Goal: Transaction & Acquisition: Purchase product/service

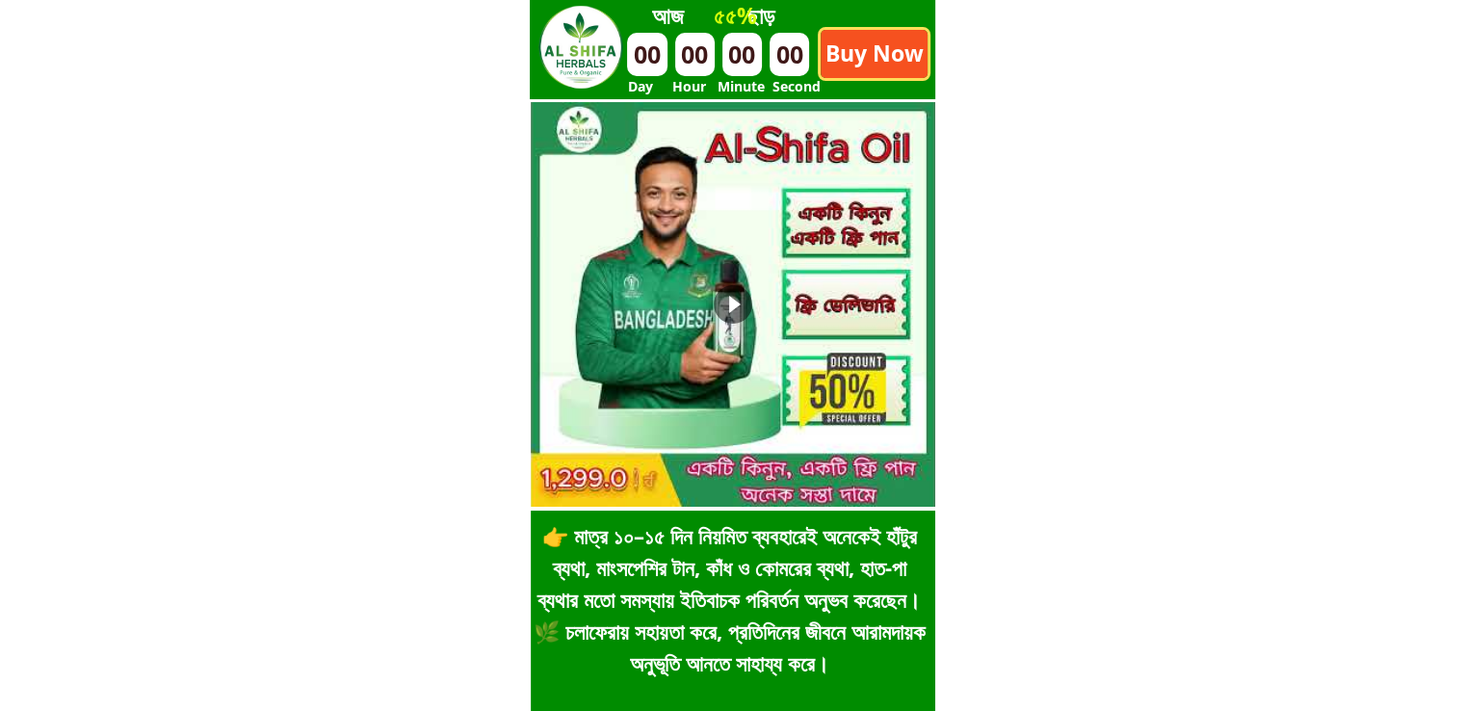
click at [874, 38] on p "Buy Now" at bounding box center [874, 54] width 107 height 48
click at [905, 50] on p "Buy Now" at bounding box center [874, 54] width 107 height 48
click at [898, 6] on h3 "৫৫%" at bounding box center [811, 16] width 197 height 36
click at [883, 38] on p "Buy Now" at bounding box center [874, 54] width 107 height 48
click at [904, 25] on h3 "৫৫%" at bounding box center [811, 16] width 197 height 36
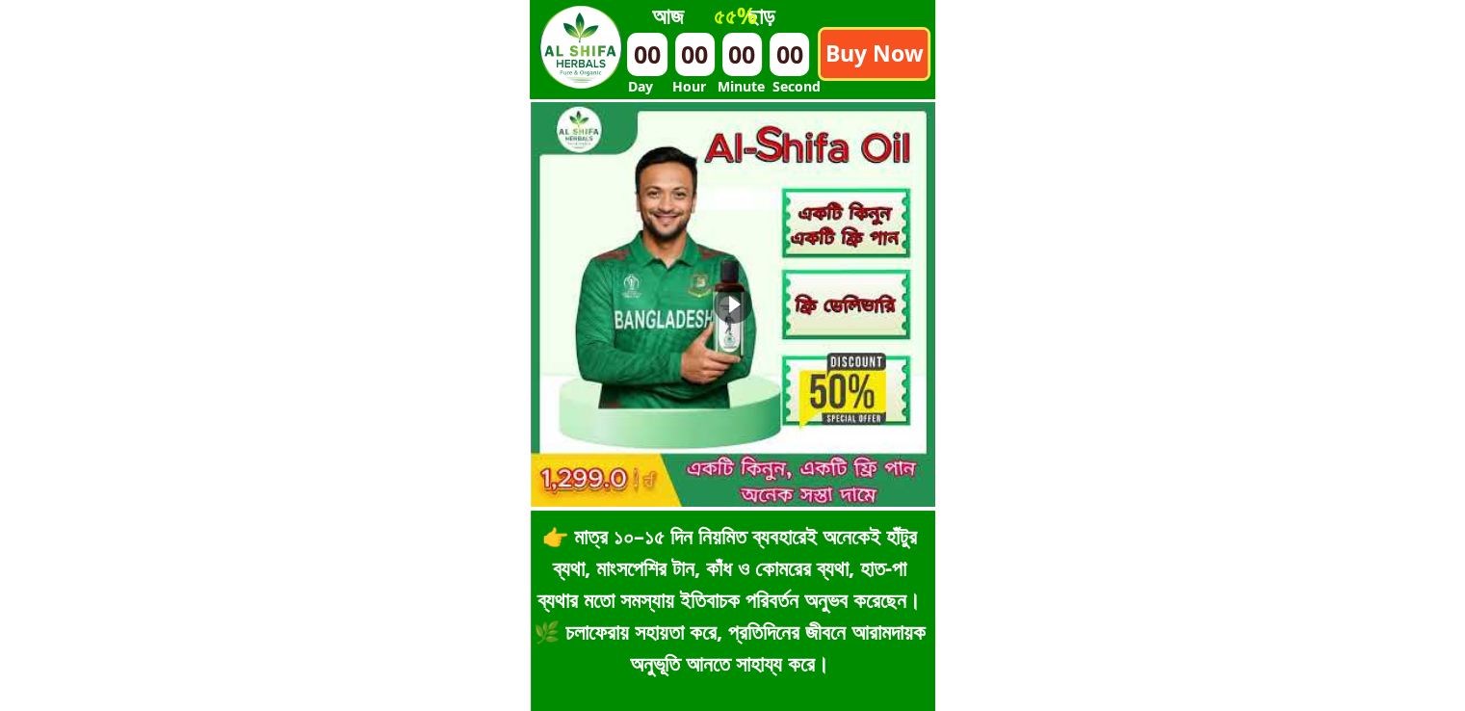
click at [891, 47] on p "Buy Now" at bounding box center [874, 54] width 107 height 48
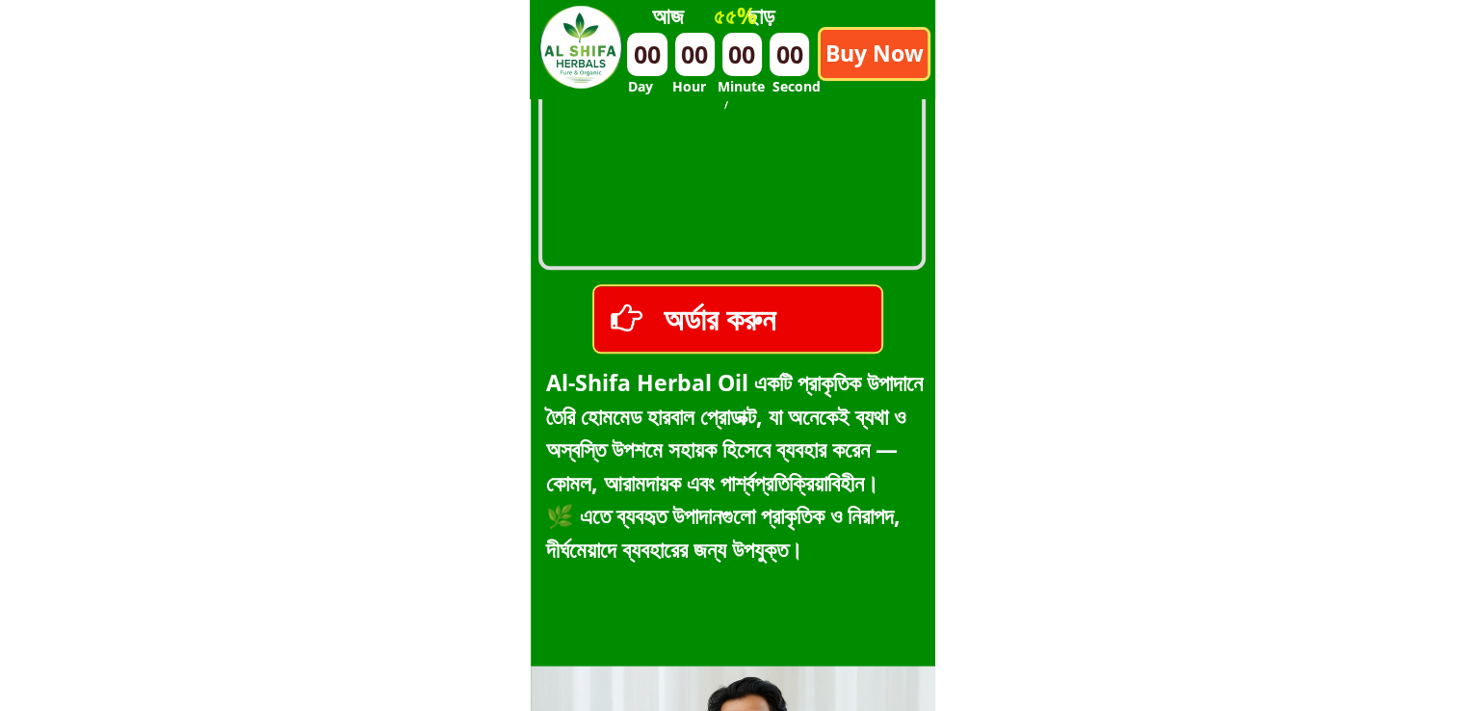
scroll to position [2120, 0]
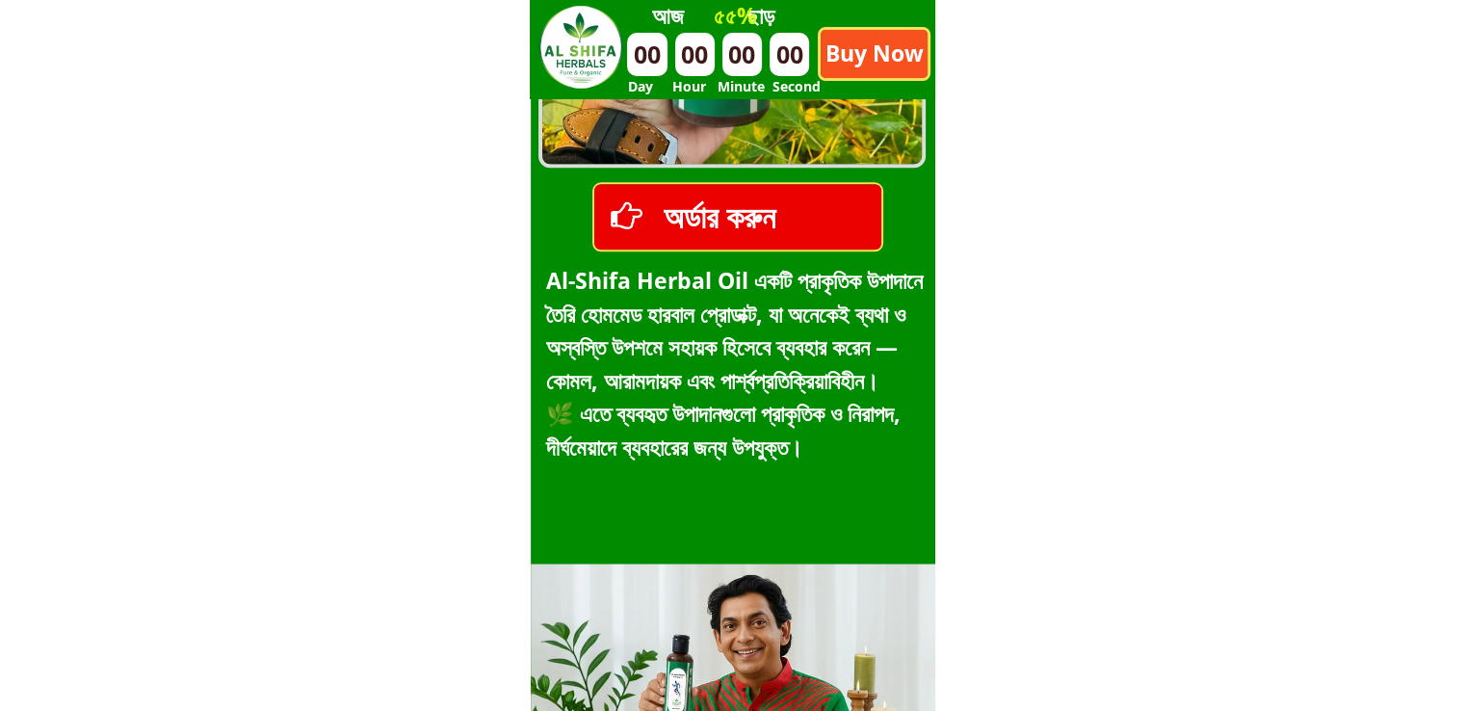
click at [897, 64] on p "Buy Now" at bounding box center [874, 54] width 107 height 48
click at [861, 51] on p "Buy Now" at bounding box center [874, 54] width 107 height 48
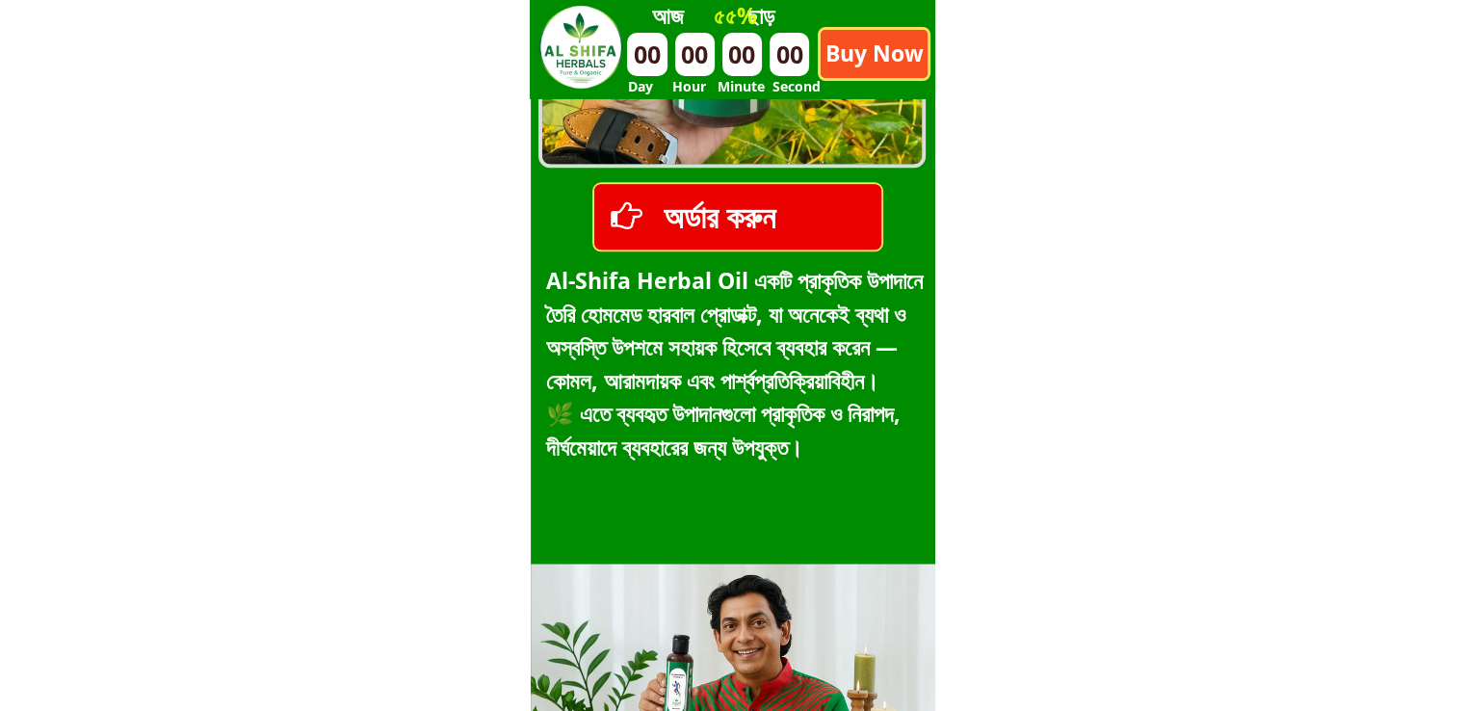
click at [885, 63] on p "Buy Now" at bounding box center [874, 54] width 107 height 48
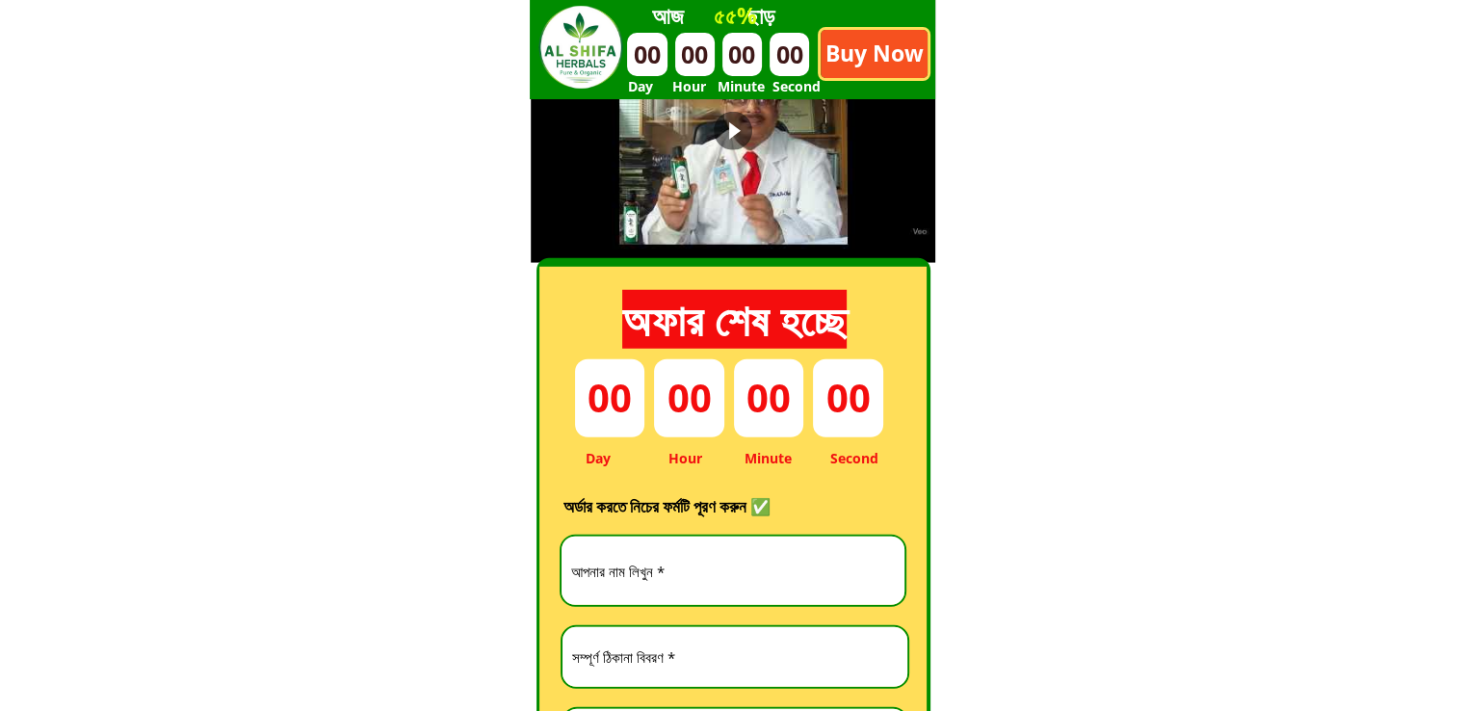
scroll to position [5299, 0]
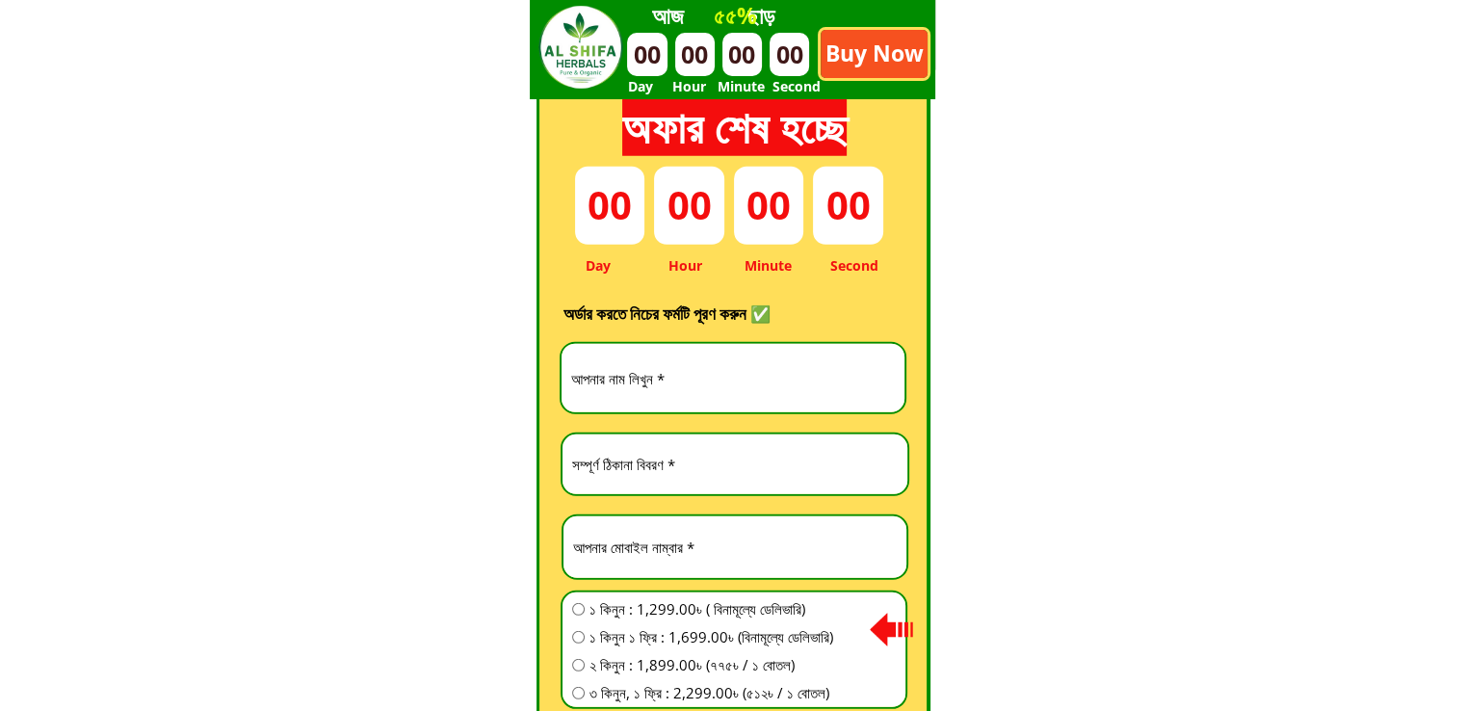
click at [740, 342] on div at bounding box center [733, 378] width 347 height 72
click at [748, 375] on input "text" at bounding box center [733, 378] width 333 height 68
click at [752, 374] on input "text" at bounding box center [733, 378] width 333 height 68
paste input "[PERSON_NAME]"
click at [759, 471] on input "text" at bounding box center [734, 465] width 335 height 60
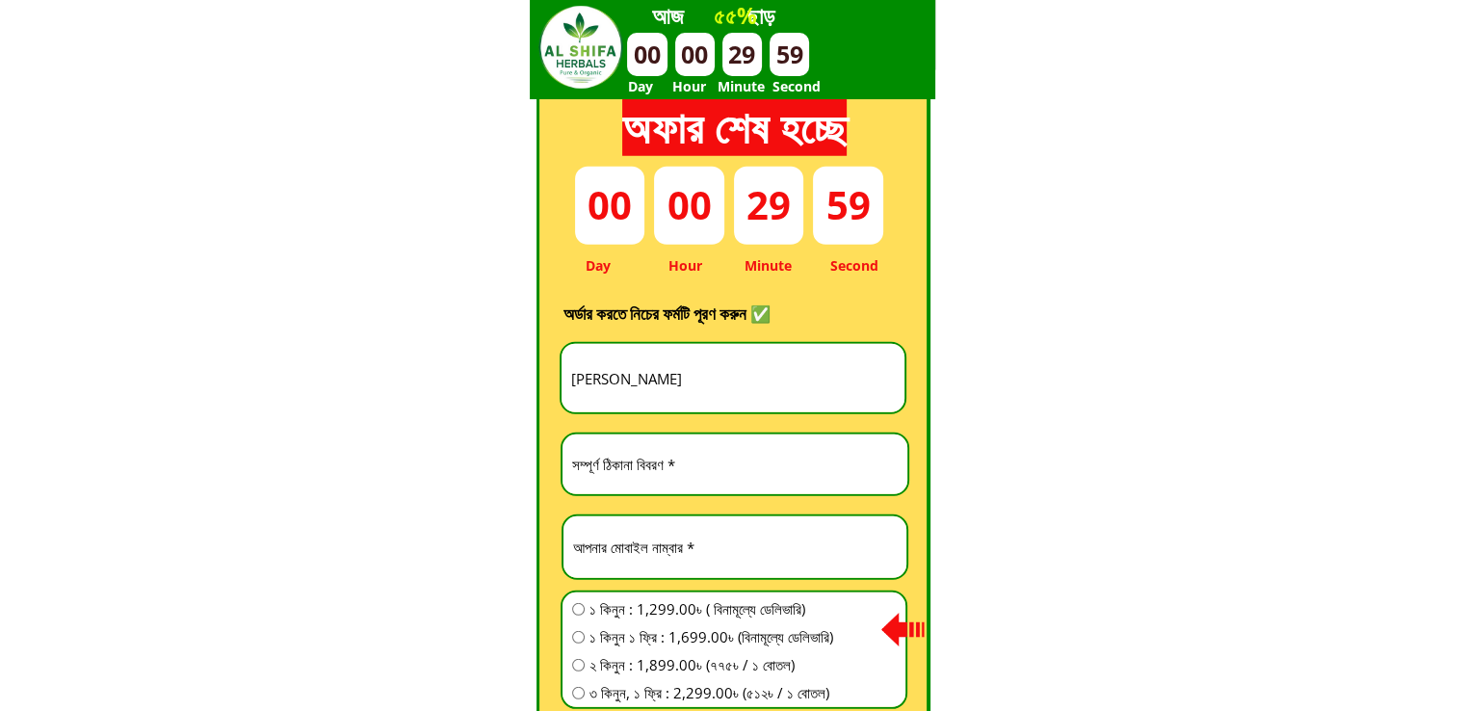
type input "[PERSON_NAME]"
type input "oynal Abedin donewla para CTG"
type input "01971178765"
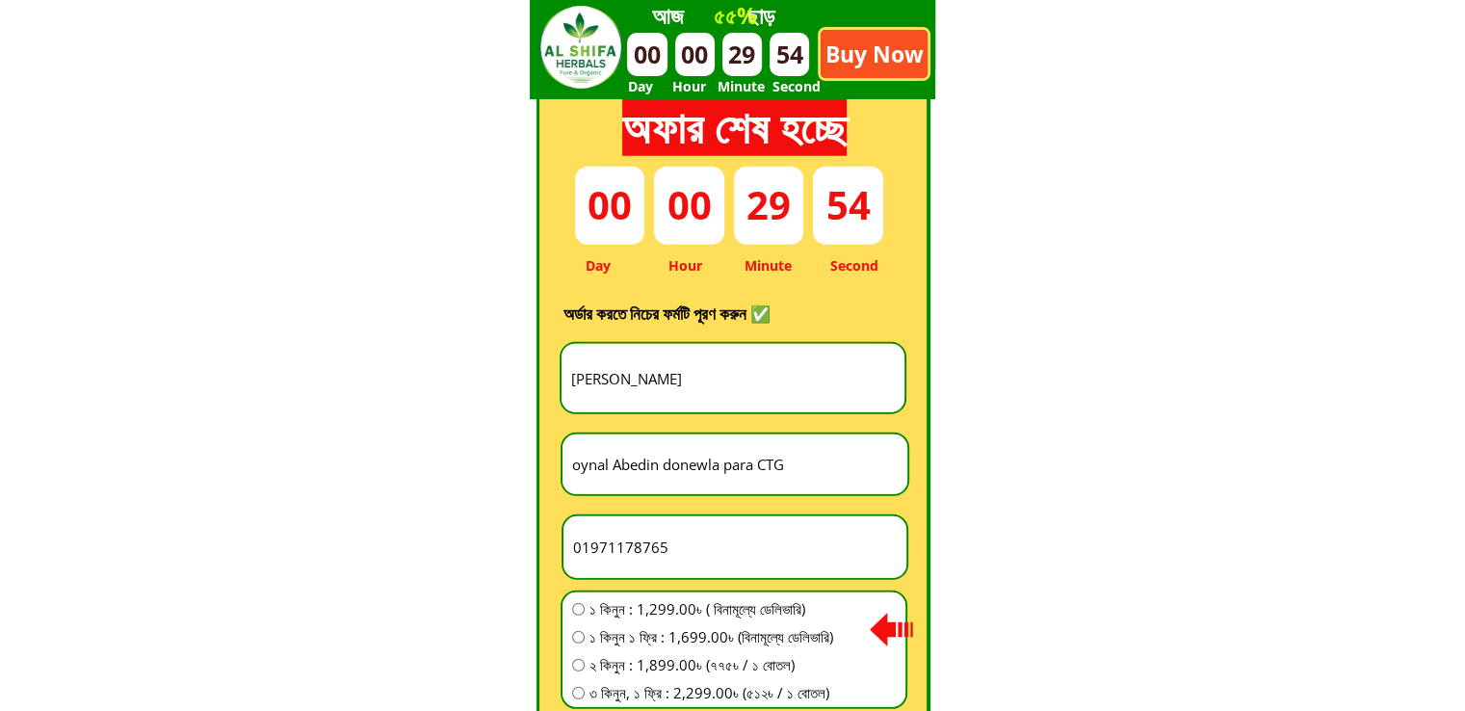
click at [648, 470] on input "oynal Abedin donewla para CTG" at bounding box center [734, 465] width 335 height 60
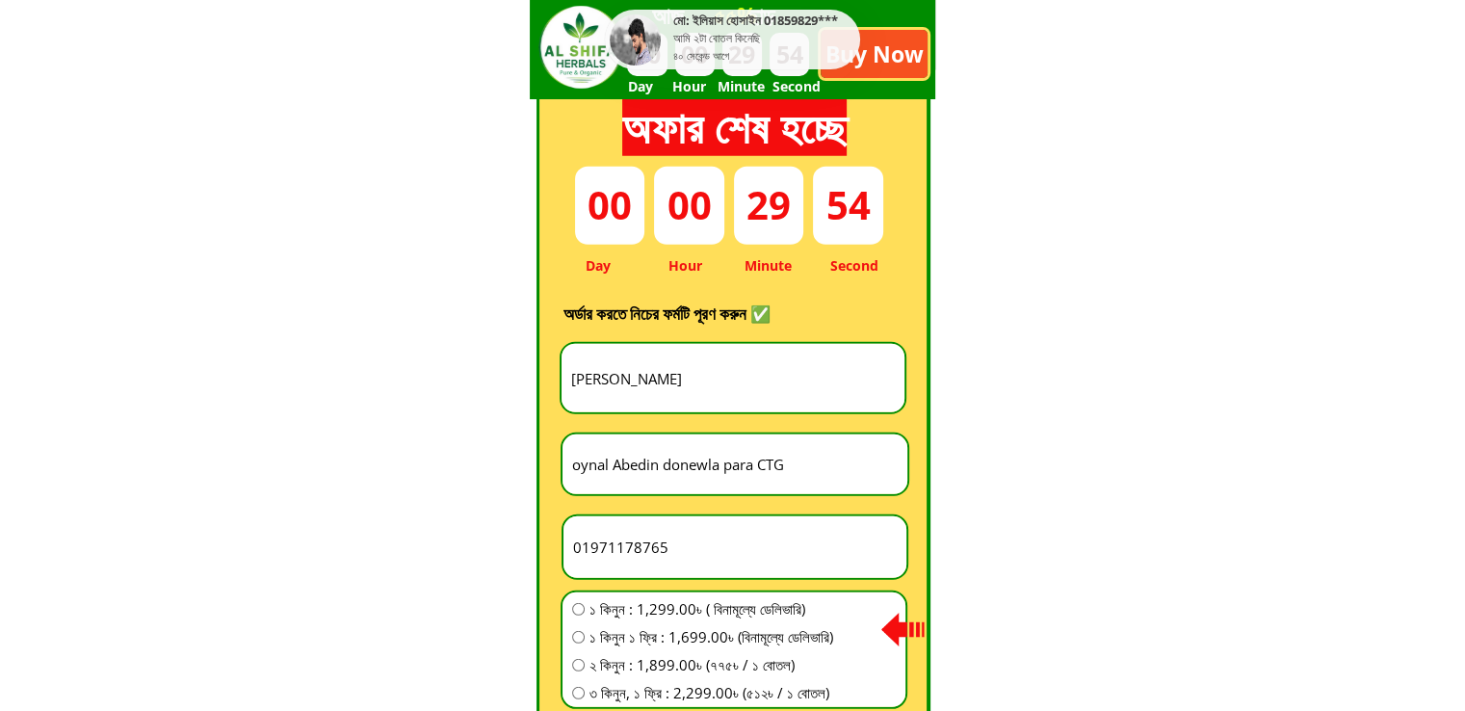
click at [648, 470] on input "oynal Abedin donewla para CTG" at bounding box center [734, 465] width 335 height 60
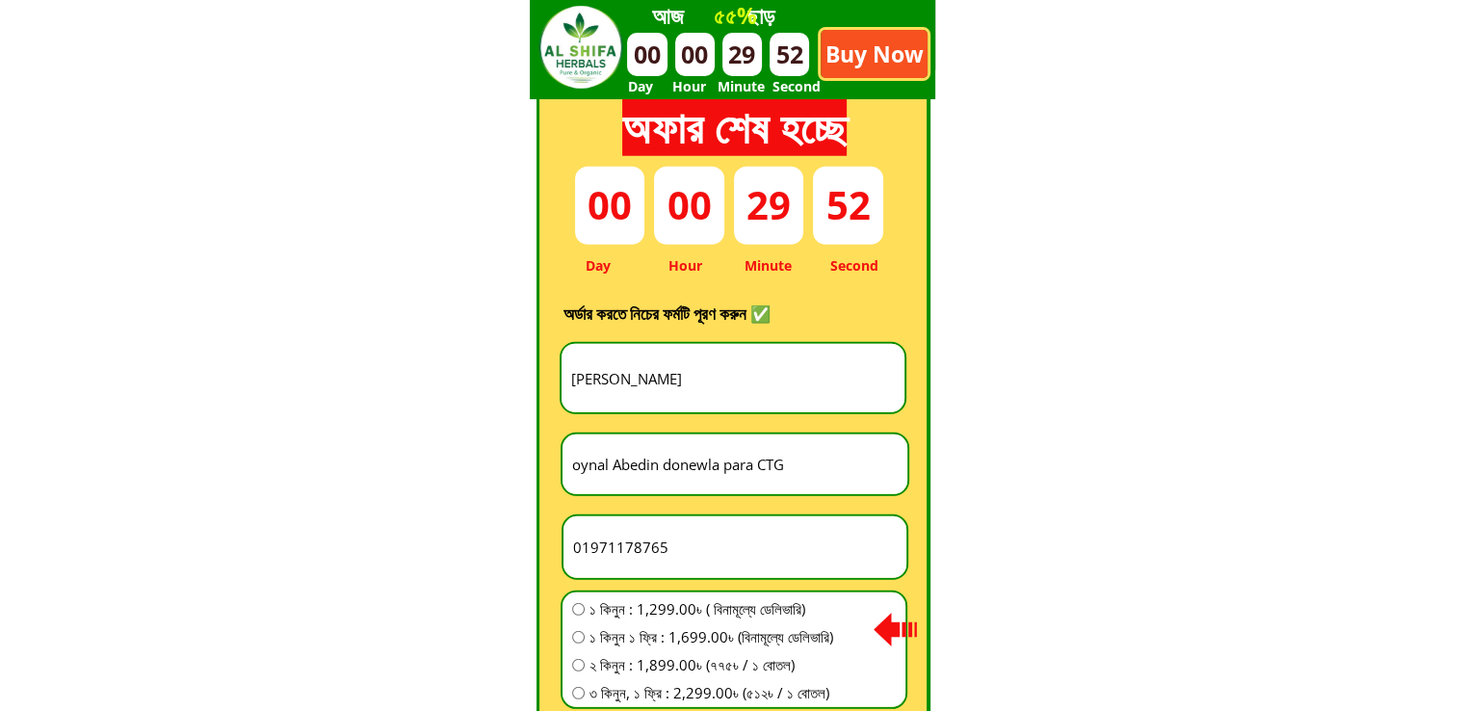
paste input ",montarbazar,[GEOGRAPHIC_DATA],[GEOGRAPHIC_DATA]"
type input ",montarbazar,[GEOGRAPHIC_DATA],[GEOGRAPHIC_DATA]"
click at [890, 50] on p "Buy Now" at bounding box center [874, 54] width 107 height 48
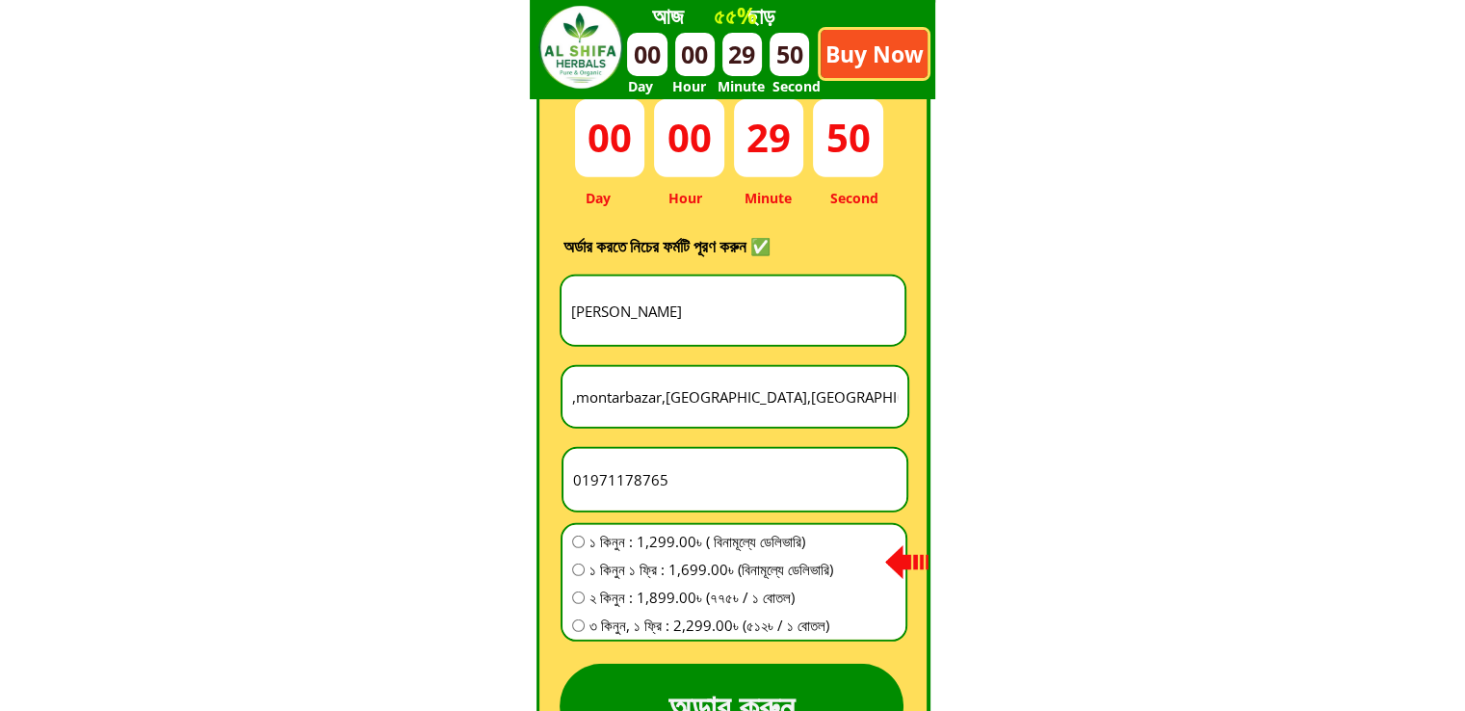
scroll to position [5369, 0]
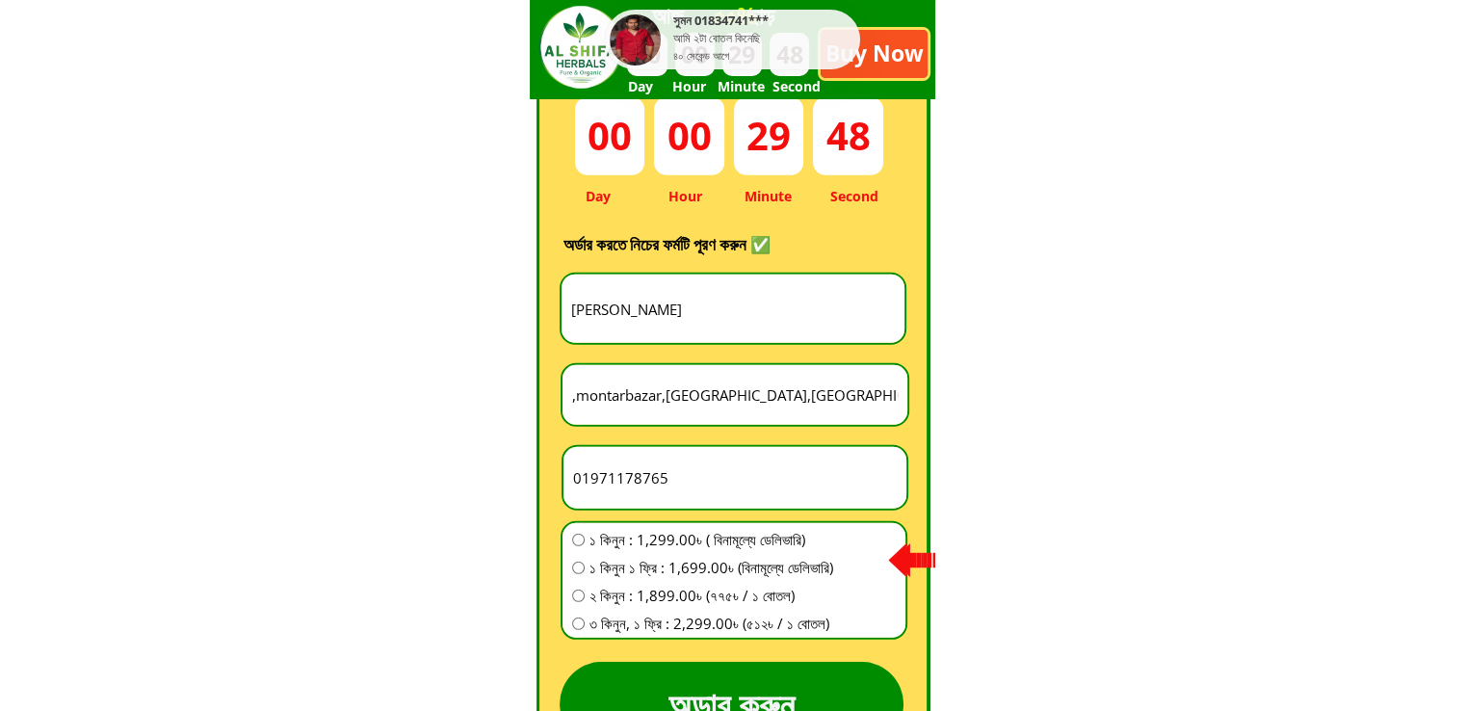
click at [698, 313] on input "[PERSON_NAME]" at bounding box center [733, 309] width 333 height 68
paste input "[PERSON_NAME]"
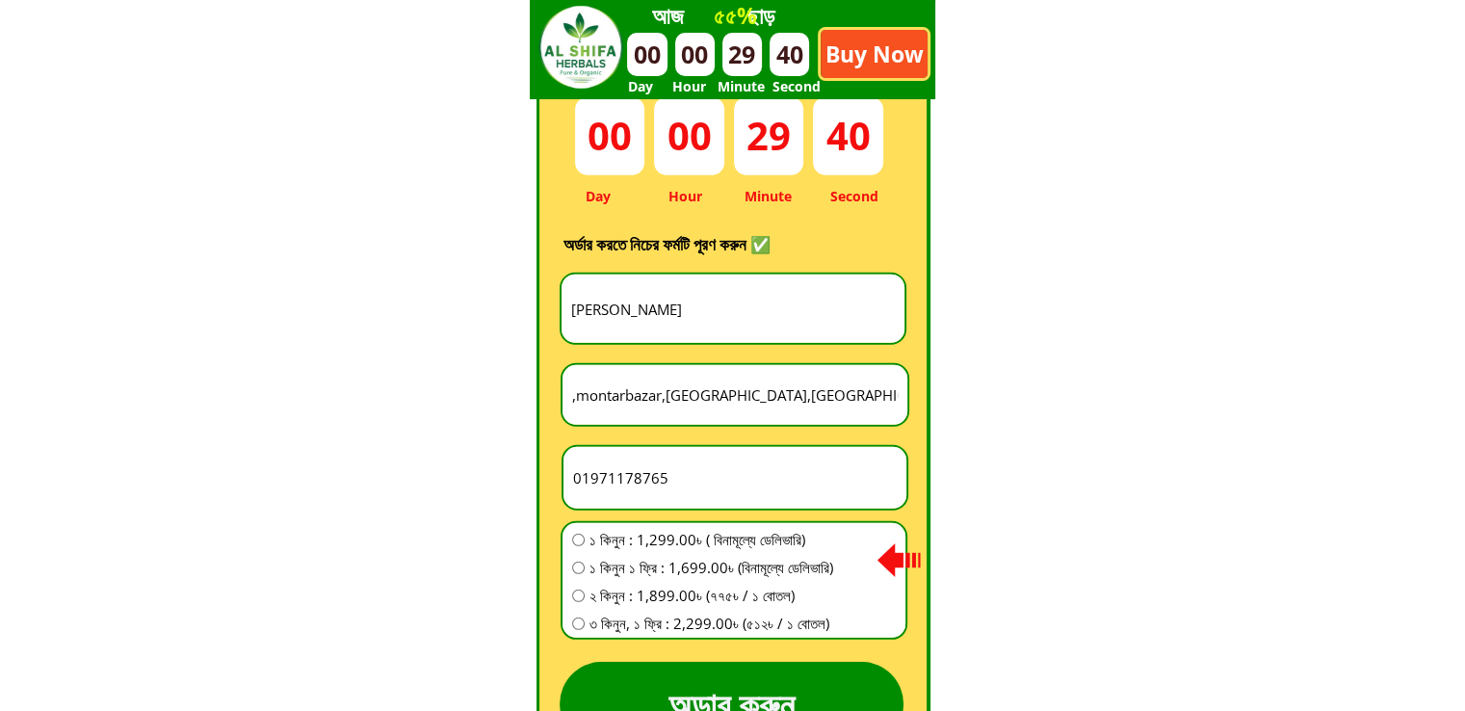
type input "[PERSON_NAME]"
click at [705, 483] on input "01971178765" at bounding box center [734, 478] width 333 height 62
paste input "7735060"
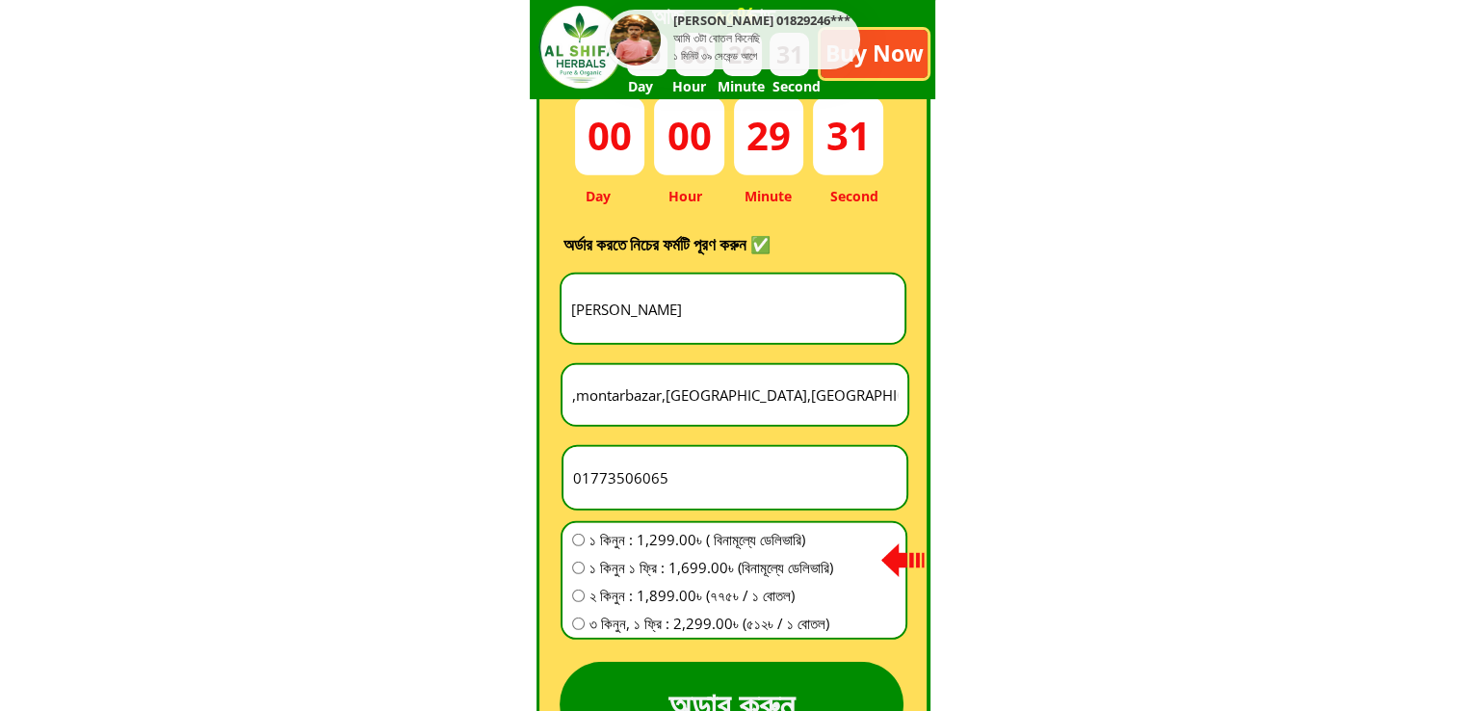
type input "01773506065"
click at [625, 541] on span "১ কিনুন : 1,299.00৳ ( বিনামূল্যে ডেলিভারি)" at bounding box center [712, 539] width 244 height 23
radio input "true"
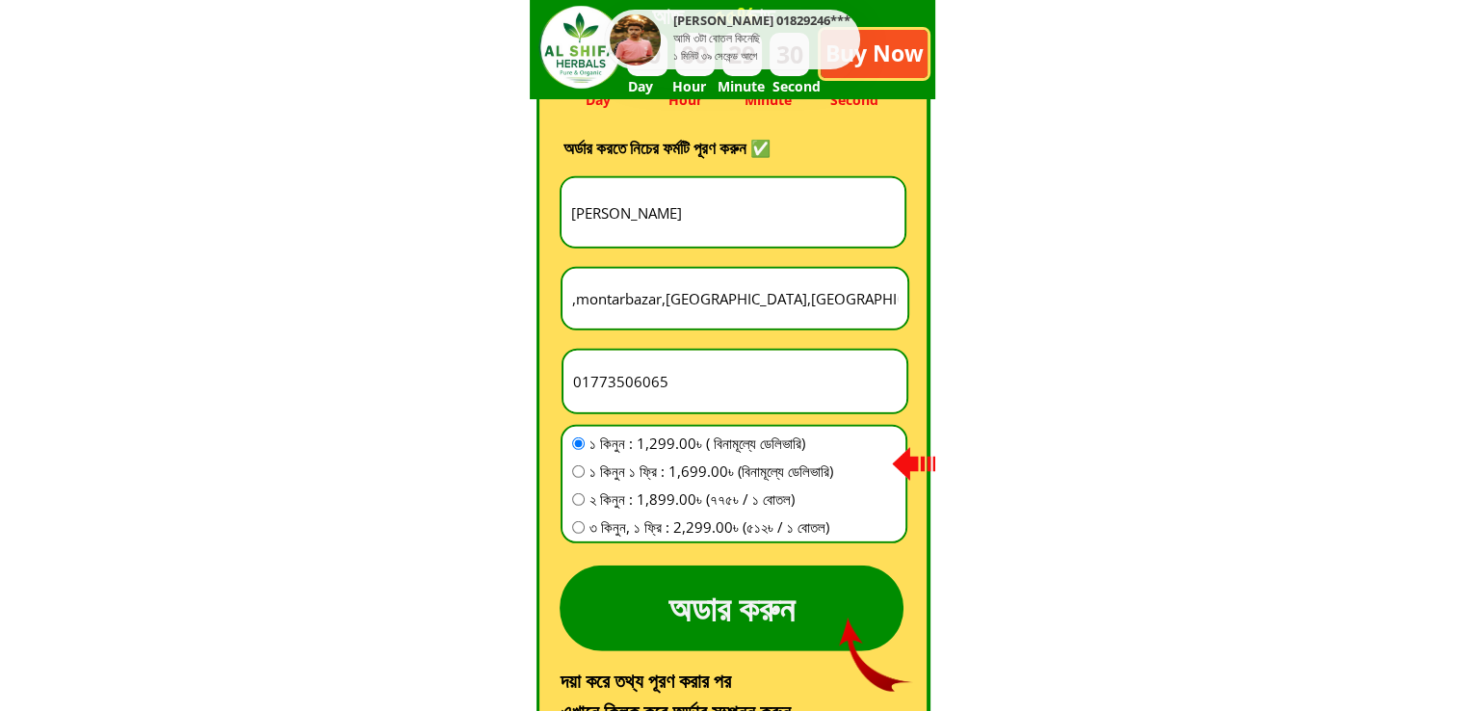
click at [699, 575] on p "অডার করুন" at bounding box center [732, 609] width 344 height 86
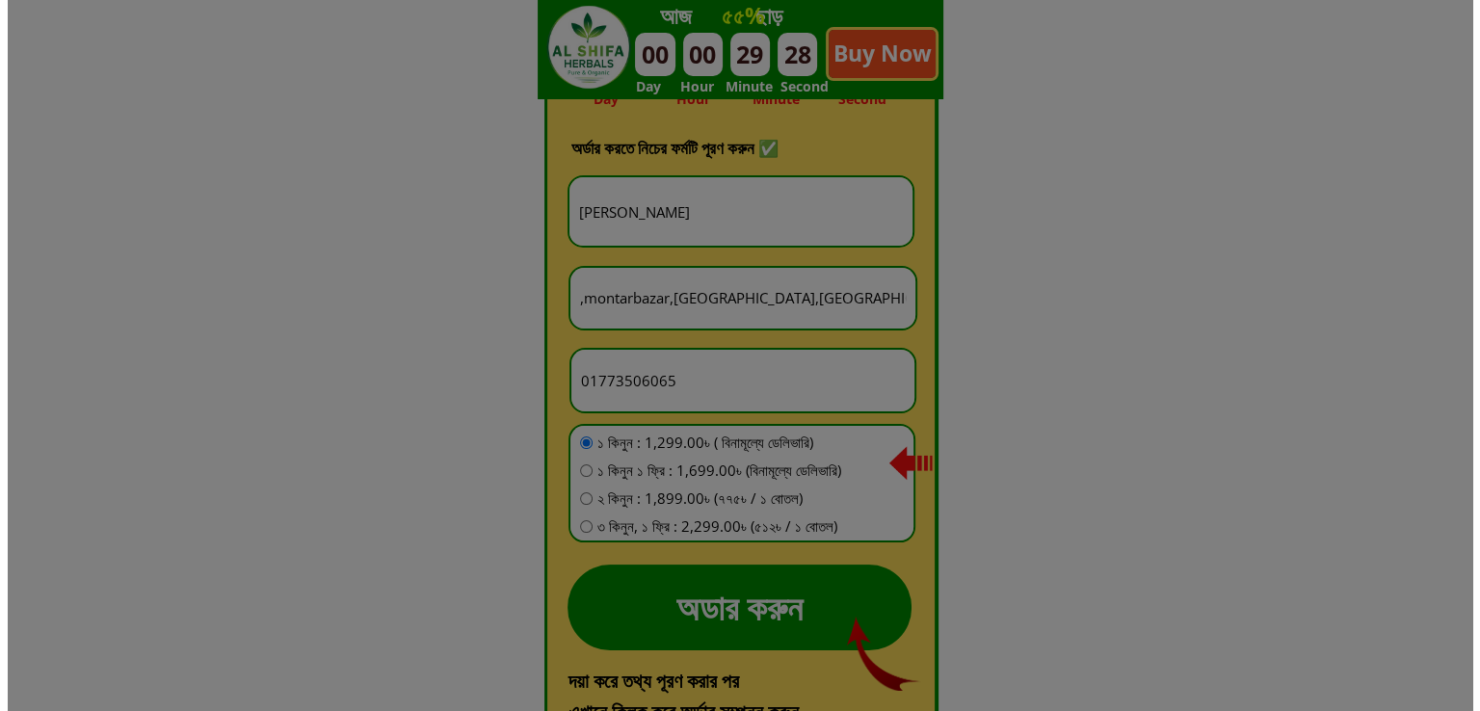
scroll to position [0, 0]
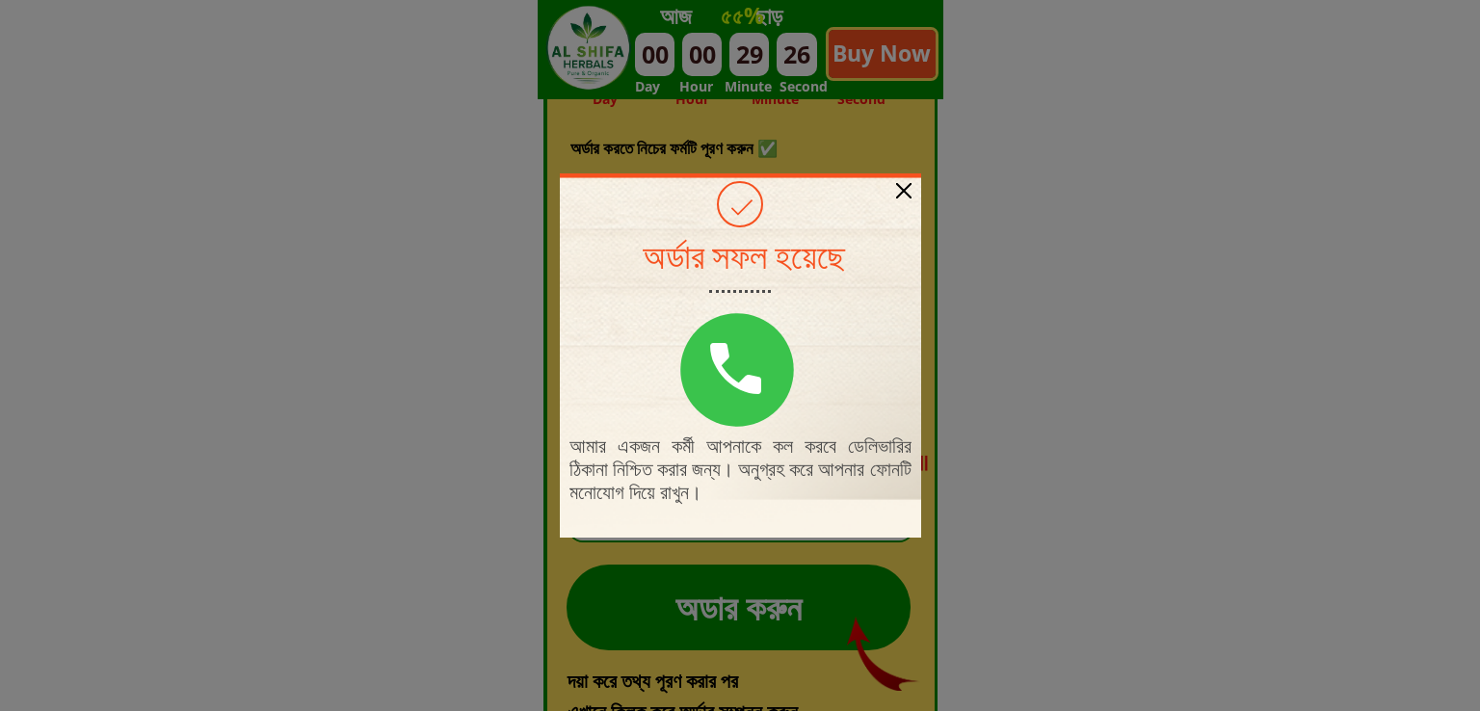
click at [900, 178] on div "আমার একজন কর্মী আপনাকে কল করবে ডেলিভারির ঠিকানা নিশ্চিত করার জন্য। অনুগ্রহ করে …" at bounding box center [740, 355] width 361 height 364
click at [881, 185] on div "আমার একজন কর্মী আপনাকে কল করবে ডেলিভারির ঠিকানা নিশ্চিত করার জন্য। অনুগ্রহ করে …" at bounding box center [740, 355] width 361 height 364
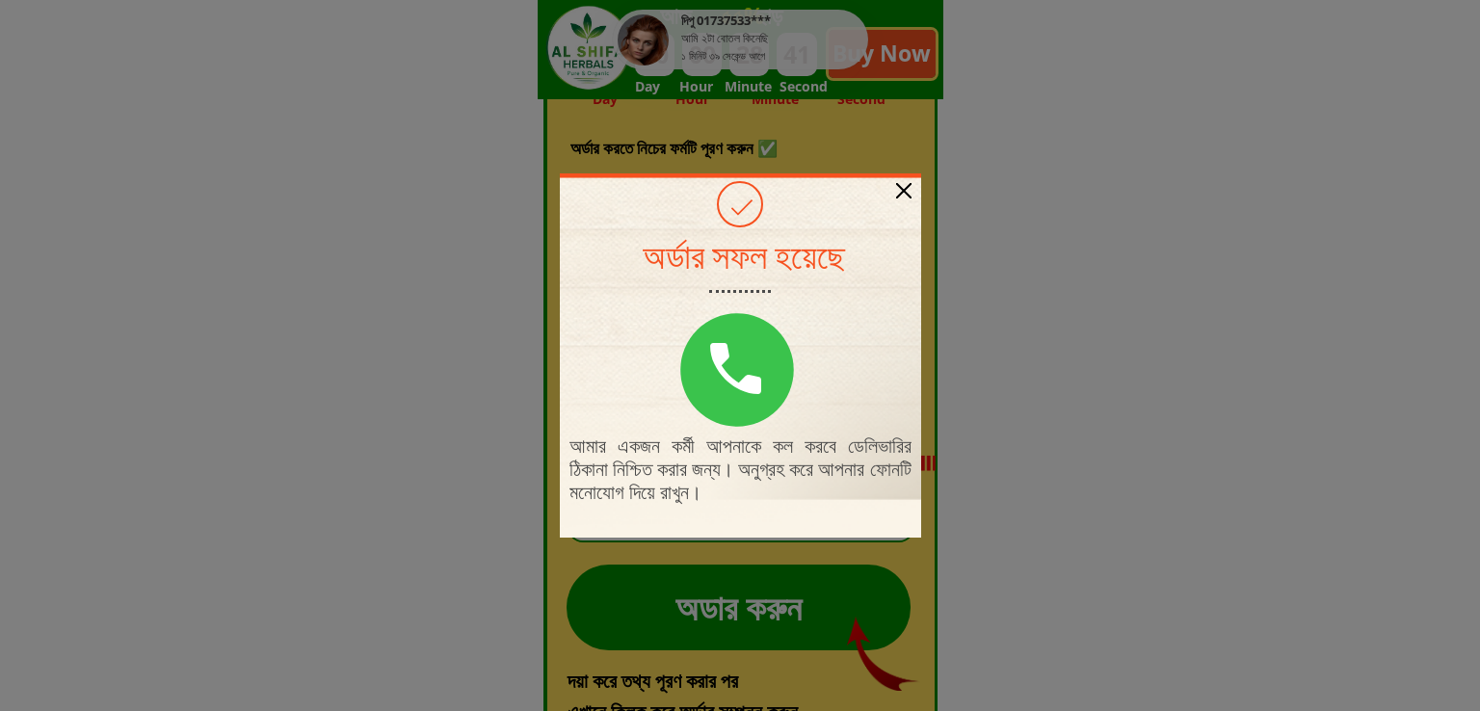
click at [896, 187] on div at bounding box center [903, 190] width 15 height 15
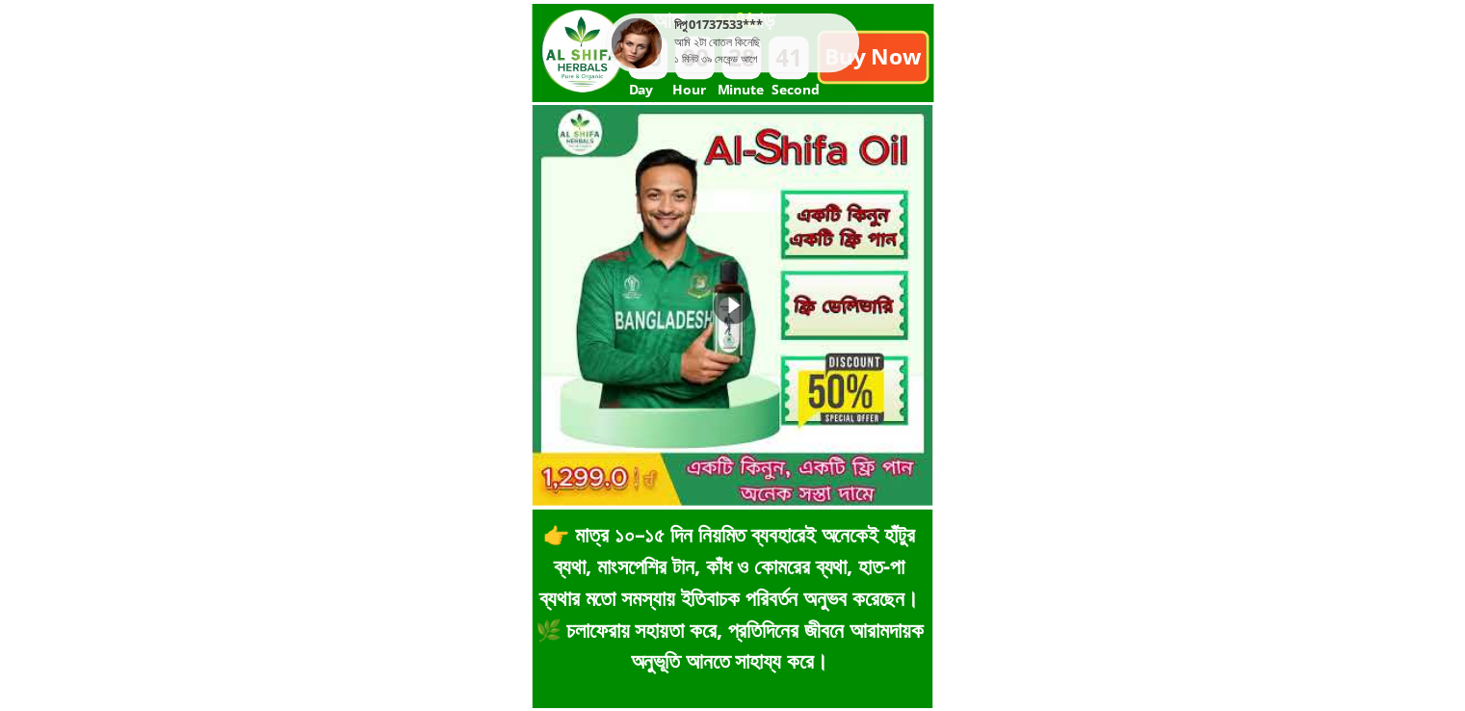
scroll to position [5465, 0]
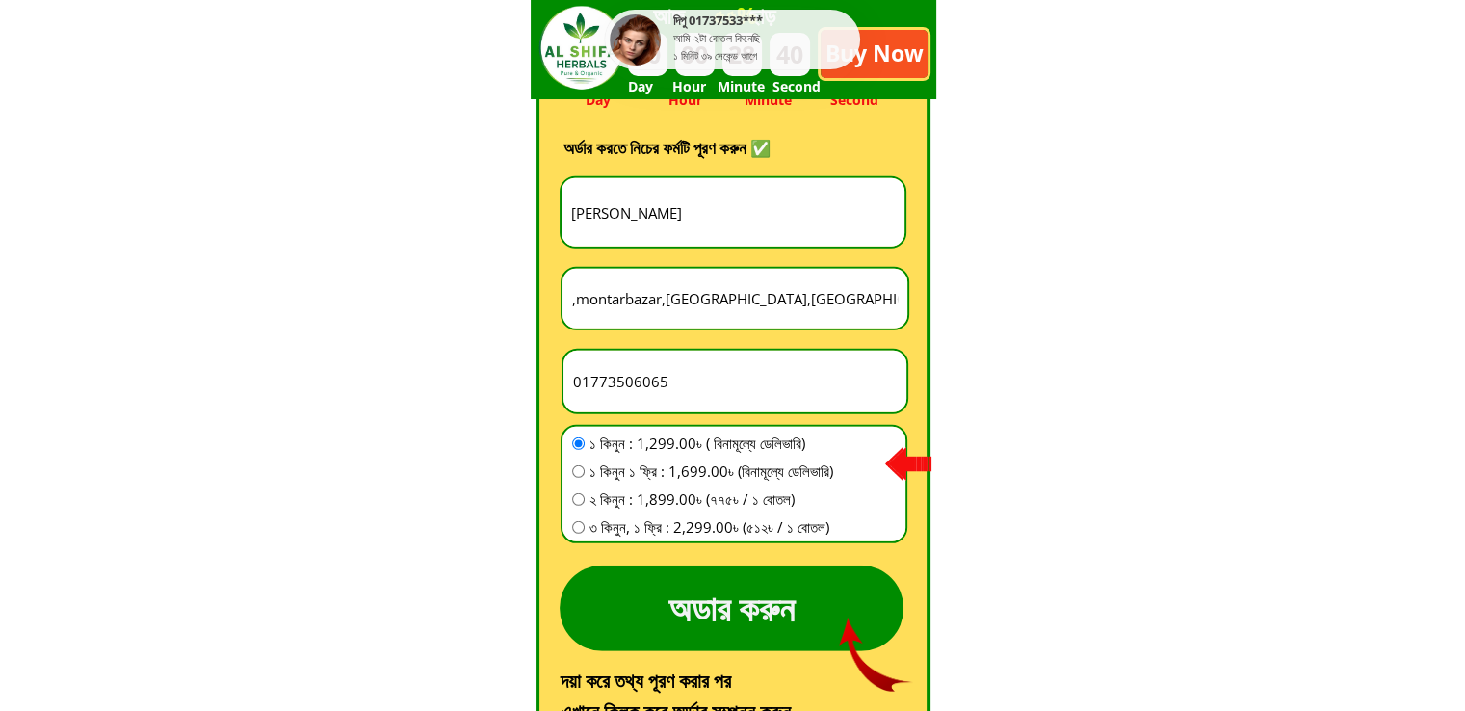
click at [710, 208] on input "[PERSON_NAME]" at bounding box center [733, 212] width 333 height 68
paste input "M Abul"
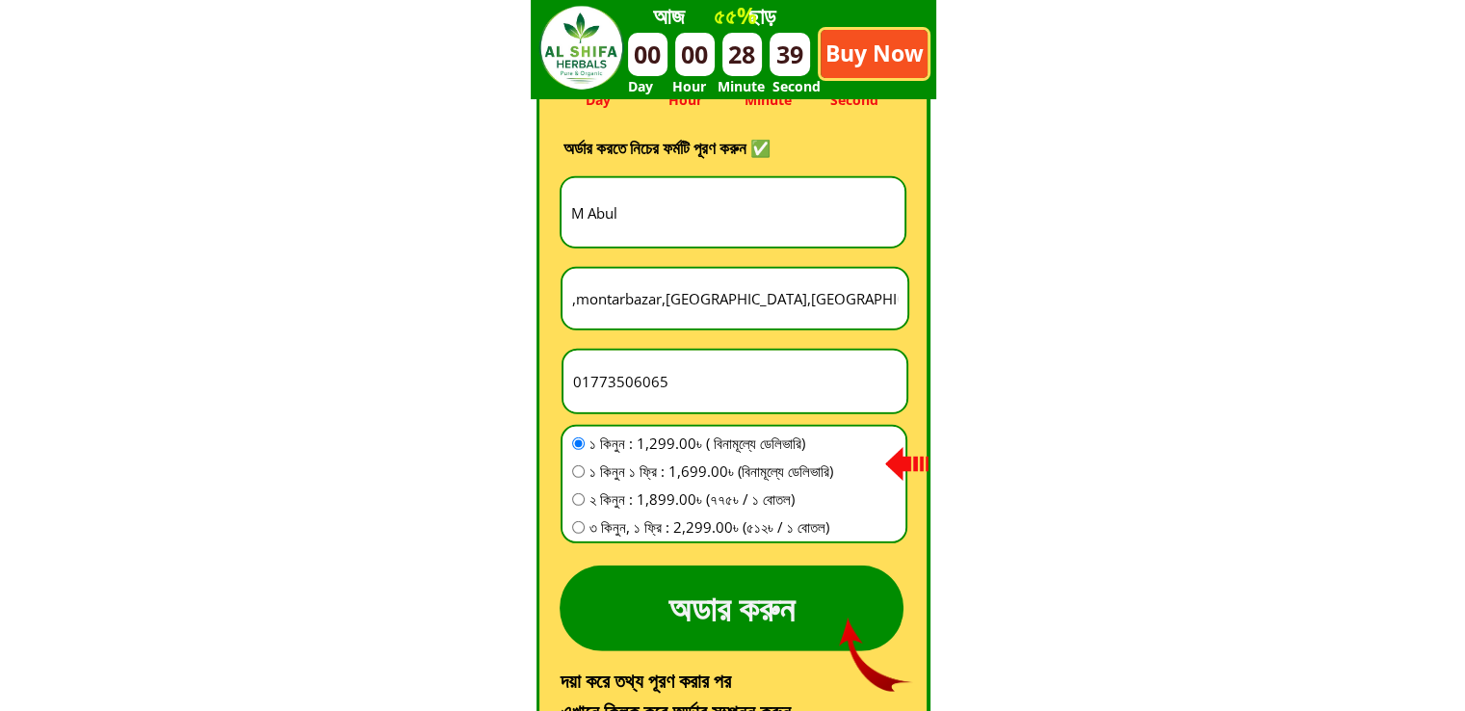
type input "M Abul"
click at [726, 305] on input ",montarbazar,[GEOGRAPHIC_DATA],[GEOGRAPHIC_DATA]" at bounding box center [734, 299] width 335 height 60
paste input "পাবনা [GEOGRAPHIC_DATA]"
type input "পাবনা [GEOGRAPHIC_DATA]"
click at [676, 385] on input "01773506065" at bounding box center [734, 382] width 333 height 62
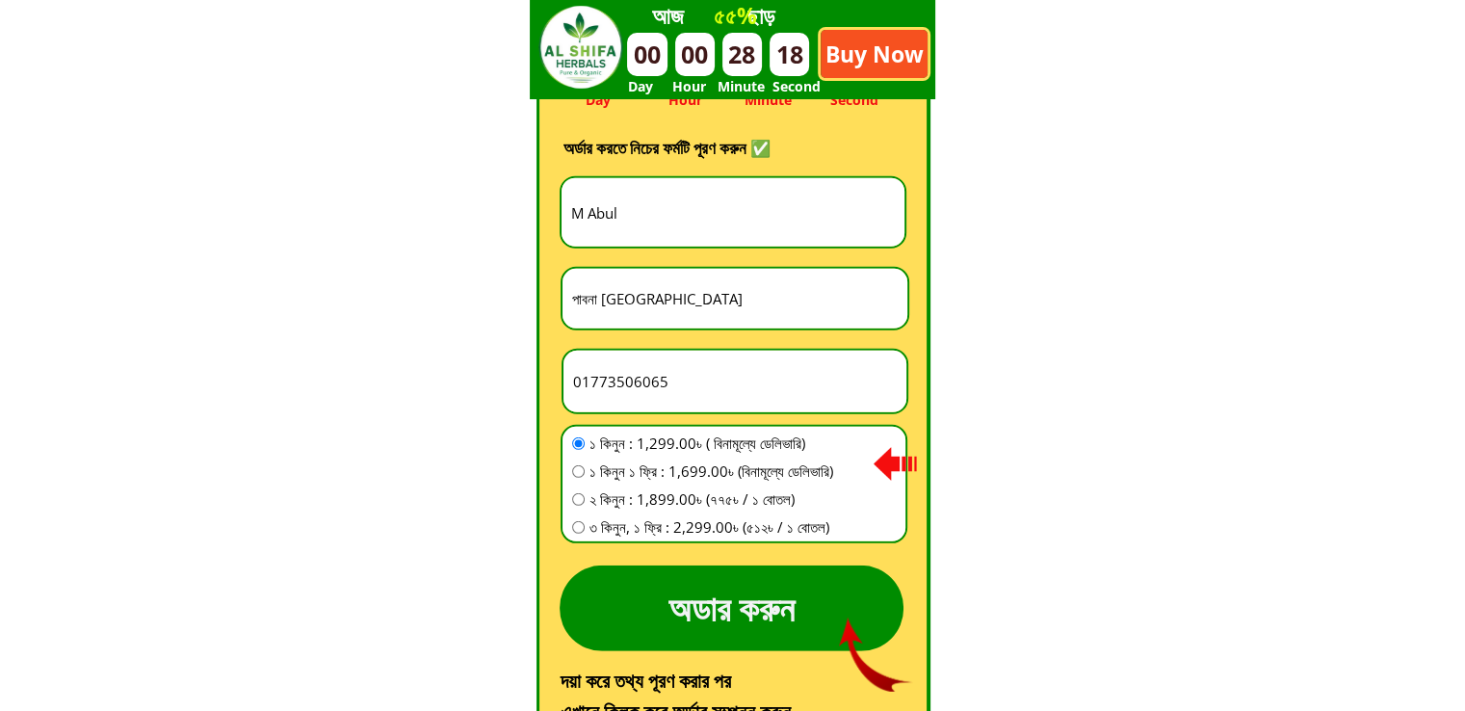
click at [679, 384] on input "01773506065" at bounding box center [734, 382] width 333 height 62
paste input "01768438743"
type input "01768438743"
click at [659, 442] on span "১ কিনুন : 1,299.00৳ ( বিনামূল্যে ডেলিভারি)" at bounding box center [712, 443] width 244 height 23
radio input "true"
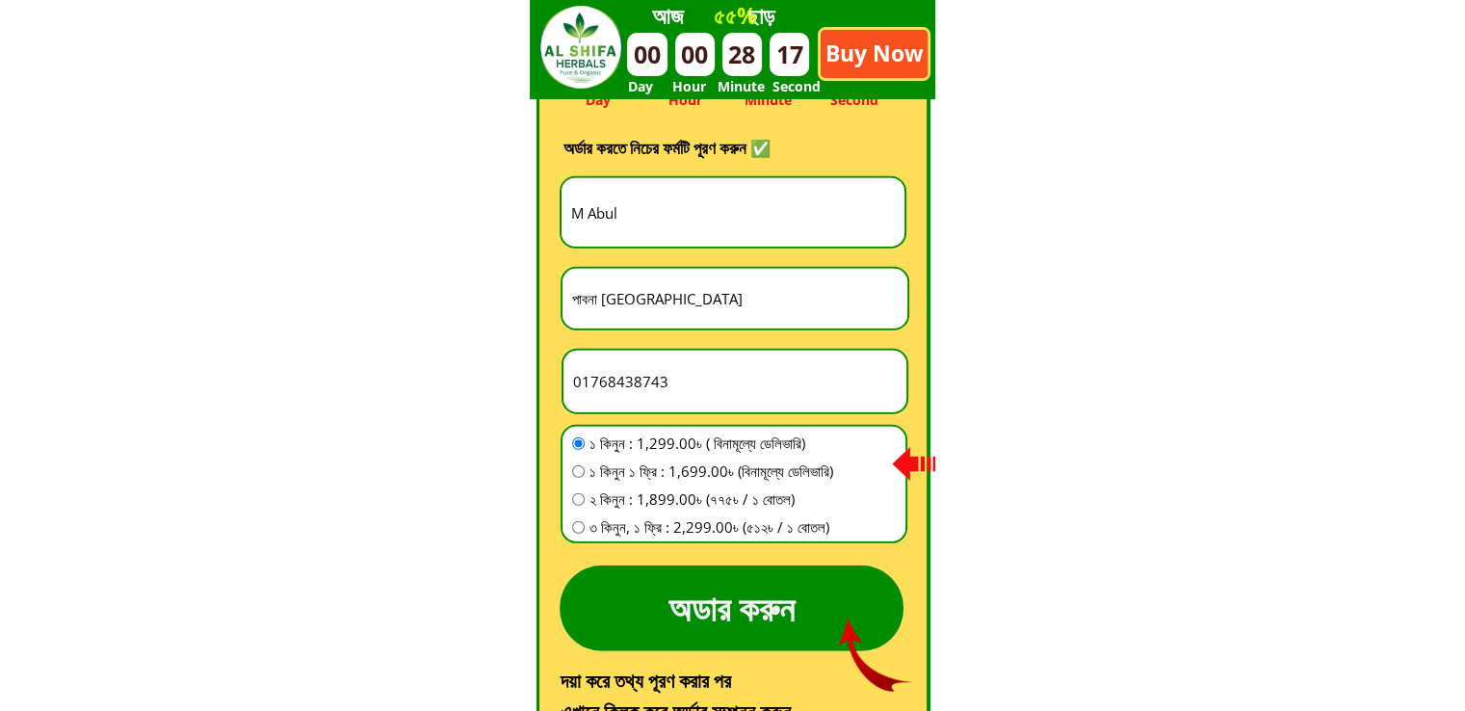
click at [721, 609] on p "অডার করুন" at bounding box center [732, 609] width 344 height 86
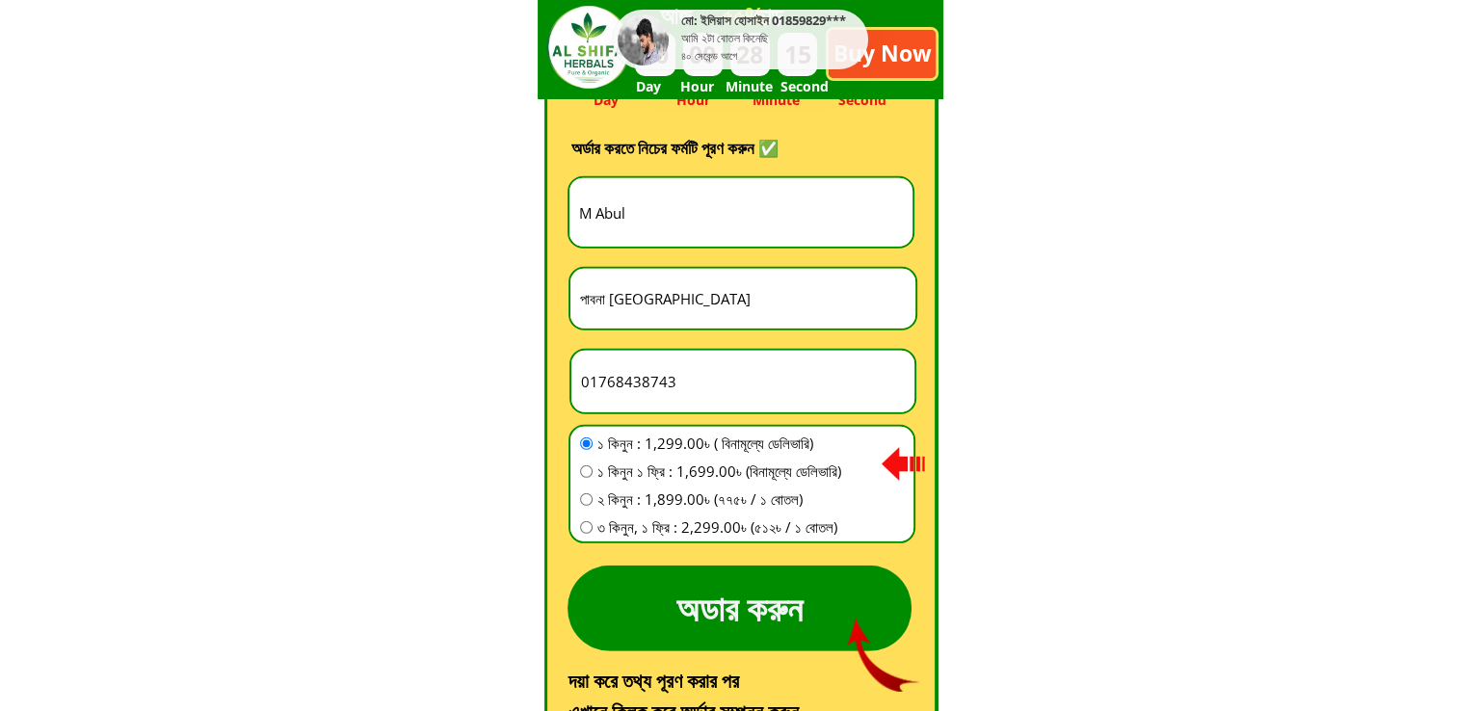
scroll to position [0, 0]
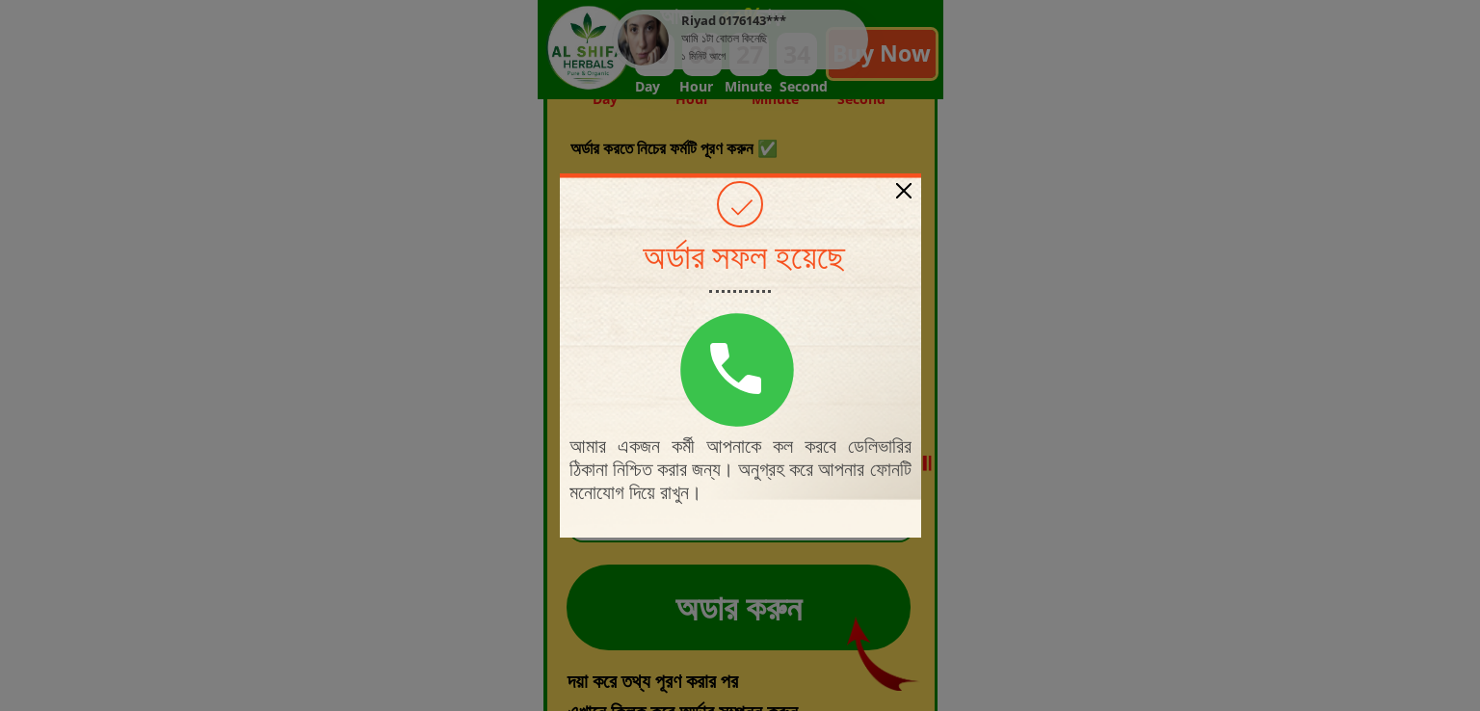
click at [897, 184] on div at bounding box center [903, 190] width 15 height 15
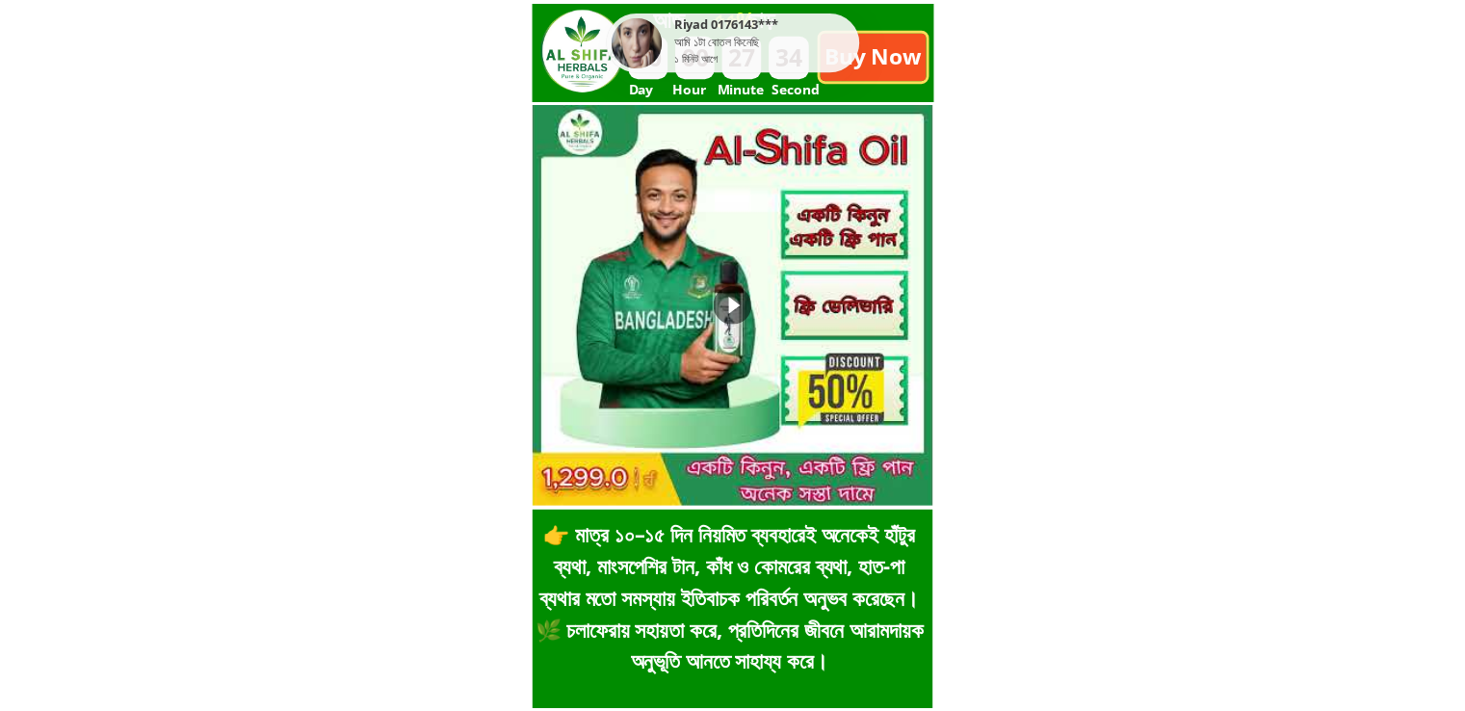
scroll to position [5465, 0]
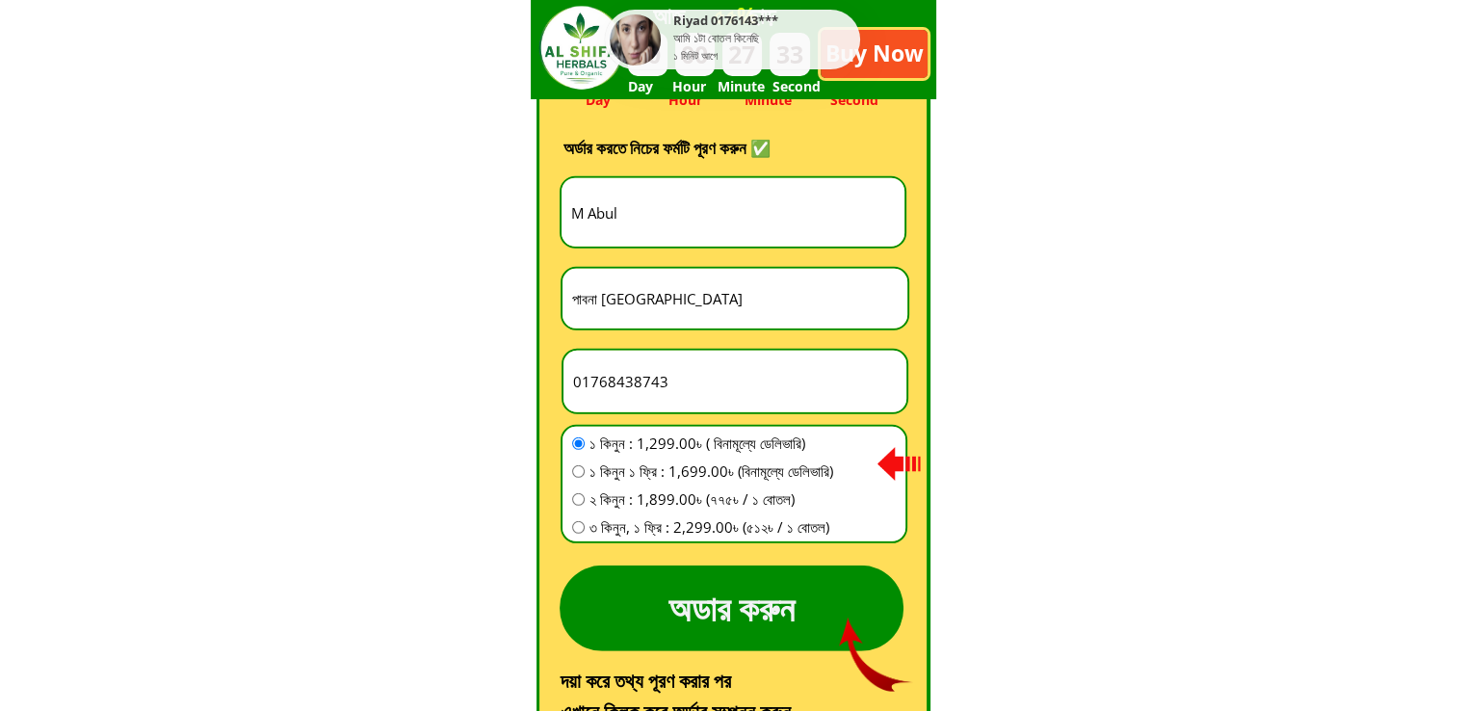
click at [695, 213] on input "M Abul" at bounding box center [733, 212] width 333 height 68
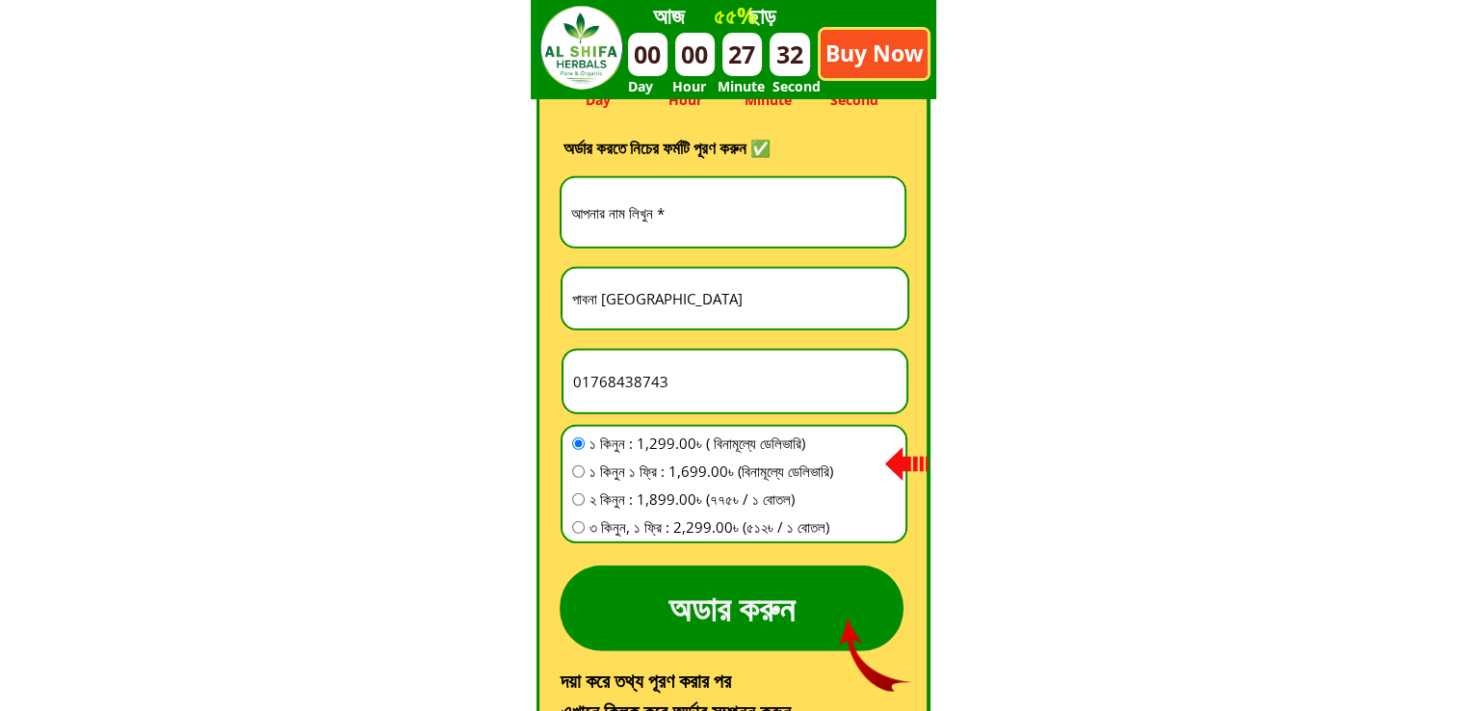
paste input "[PERSON_NAME][DEMOGRAPHIC_DATA]"
type input "[PERSON_NAME][DEMOGRAPHIC_DATA]"
click at [710, 307] on input "text" at bounding box center [734, 299] width 335 height 60
paste input "01750660857"
type input "01750660857"
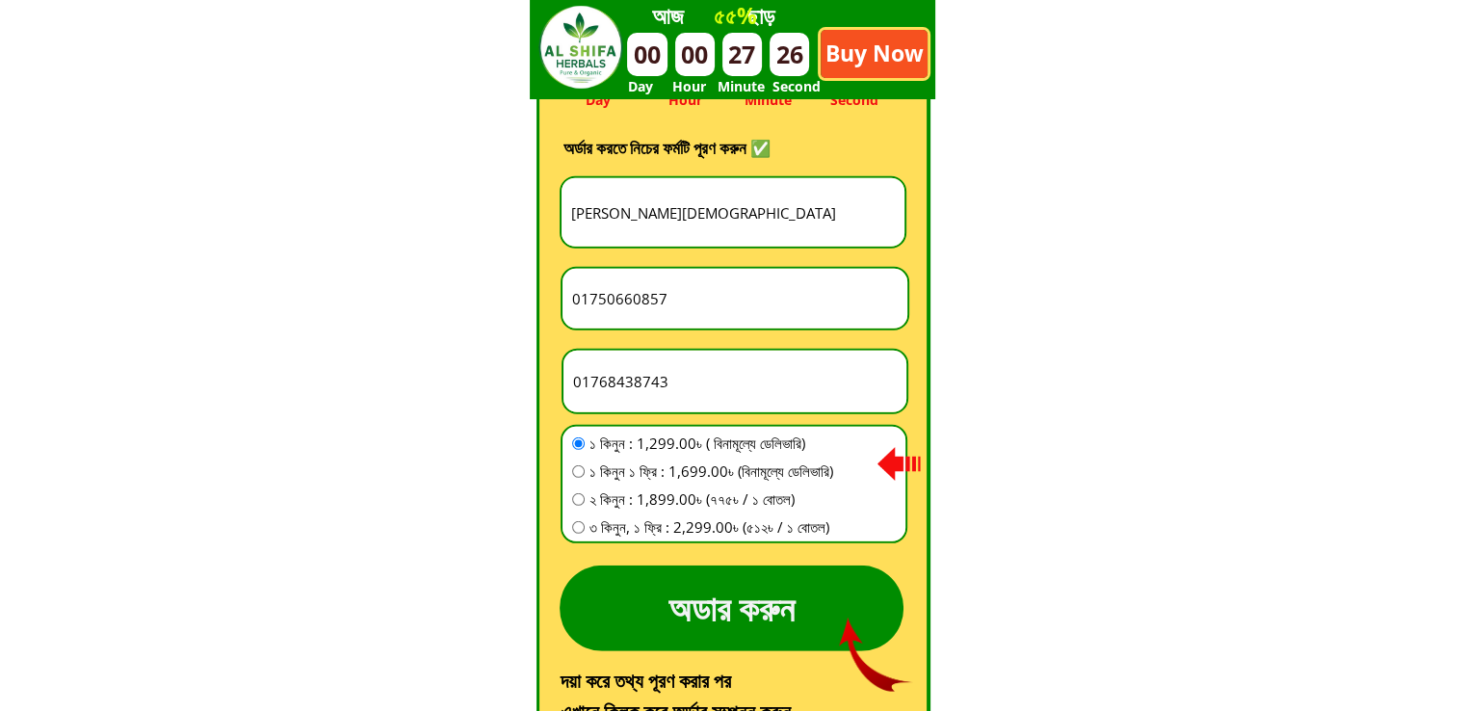
click at [677, 389] on input "01768438743" at bounding box center [734, 382] width 333 height 62
paste input "01750660857"
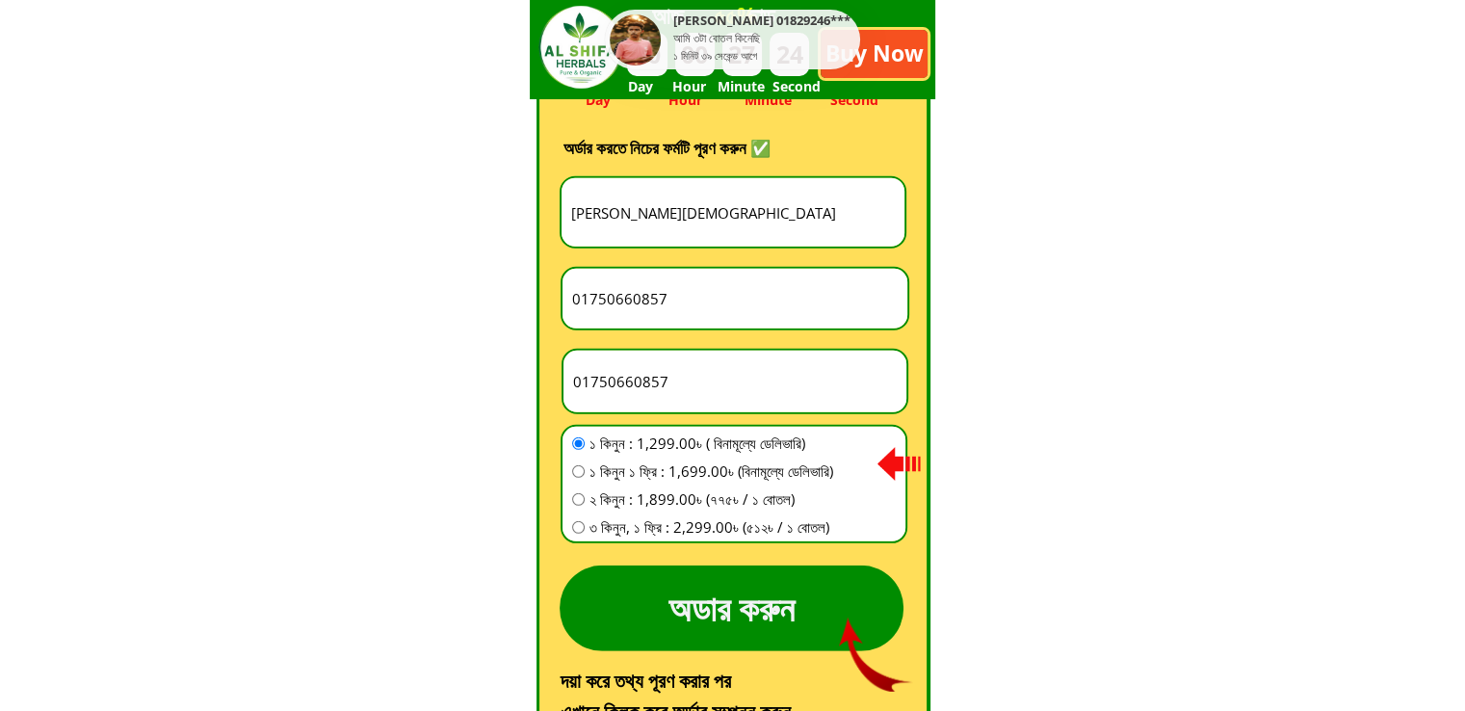
type input "01750660857"
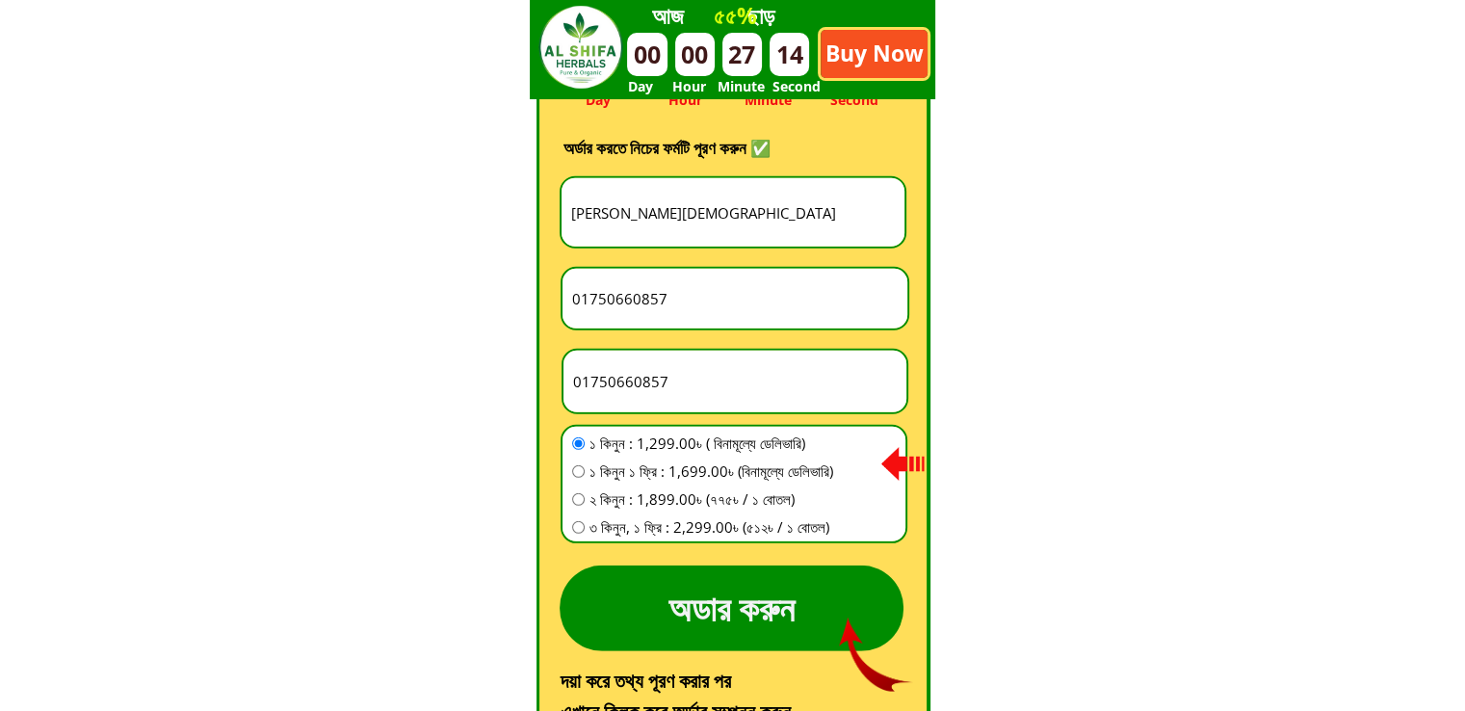
click at [684, 301] on input "01750660857" at bounding box center [734, 299] width 335 height 60
paste input "দাদন চক। [GEOGRAPHIC_DATA]। [GEOGRAPHIC_DATA]"
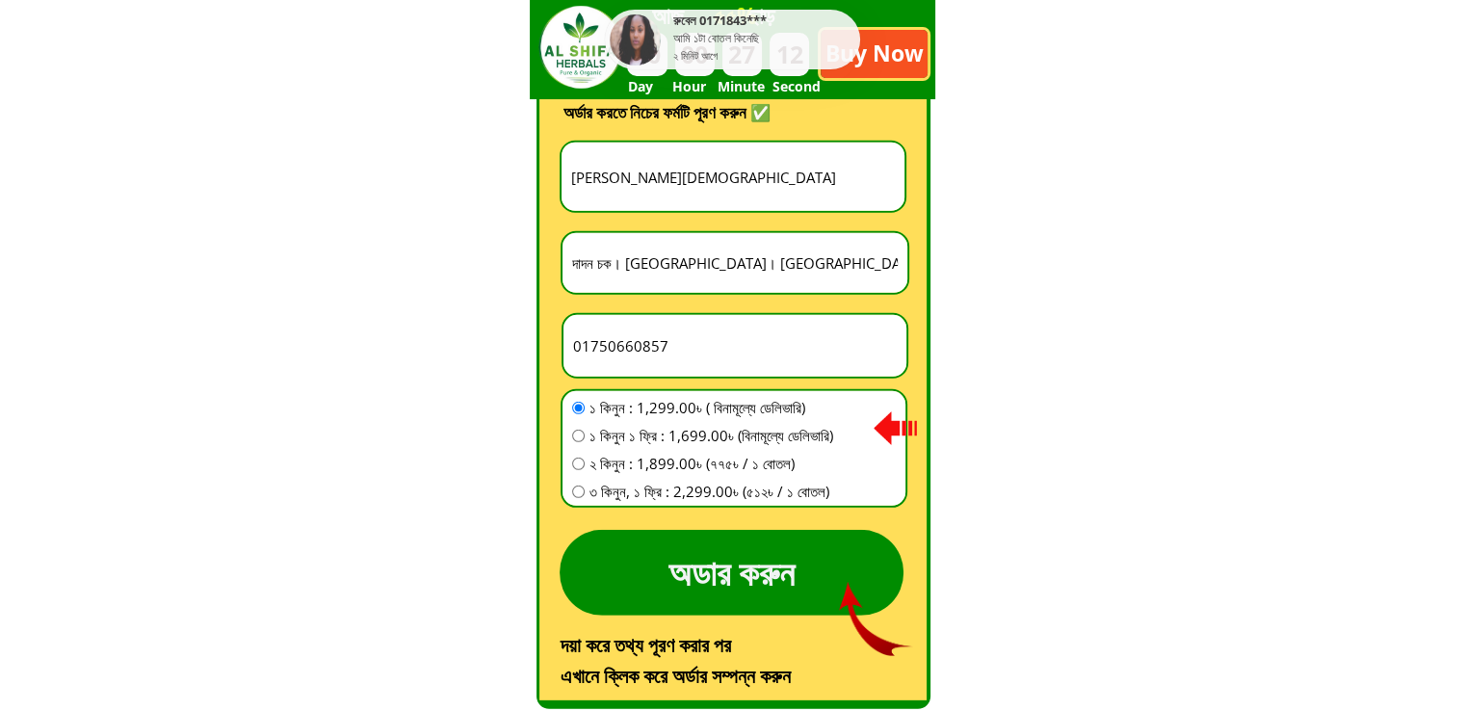
scroll to position [5561, 0]
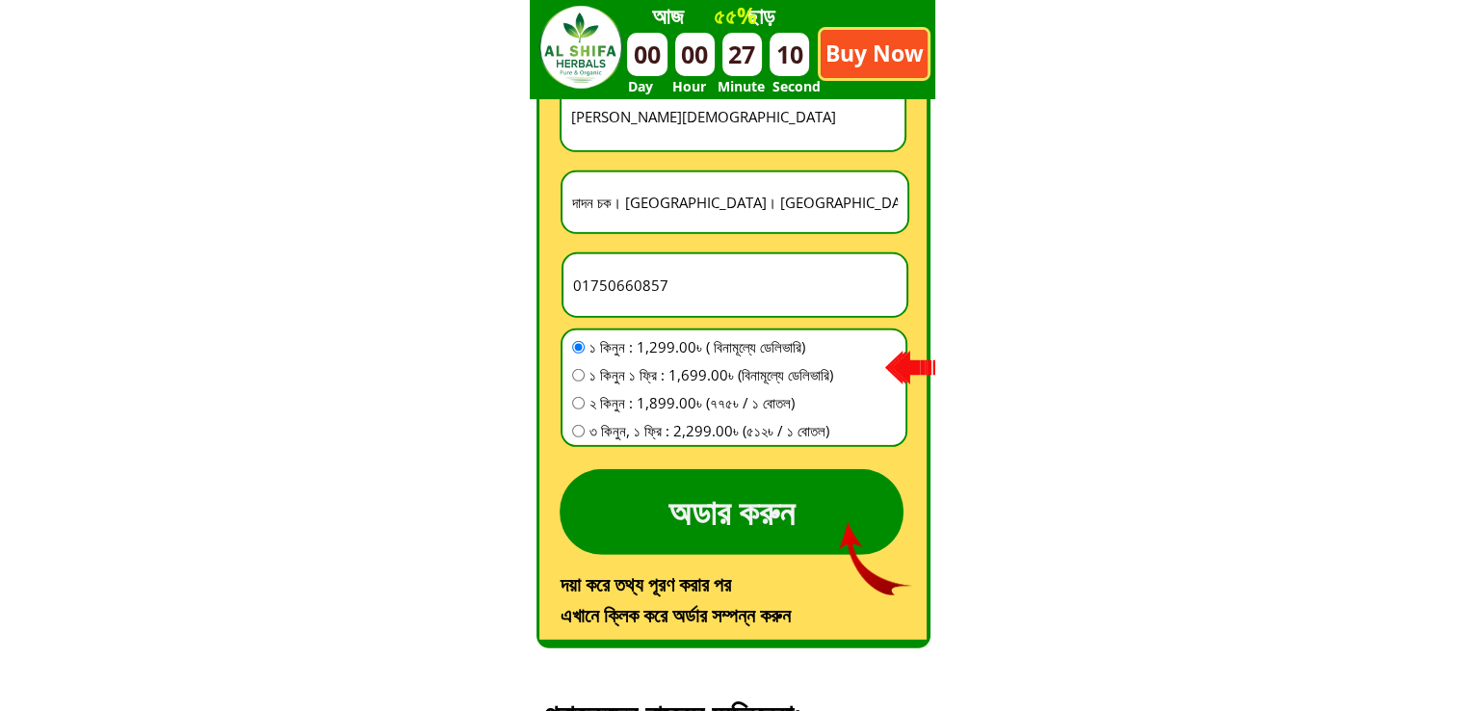
type input "দাদন চক। [GEOGRAPHIC_DATA]। [GEOGRAPHIC_DATA]"
click at [713, 433] on span "৩ কিনুন, ১ ফ্রি : 2,299.00৳ (৫১২৳ / ১ বোতল)" at bounding box center [712, 430] width 244 height 23
radio input "true"
click at [726, 487] on p "অডার করুন" at bounding box center [732, 512] width 344 height 86
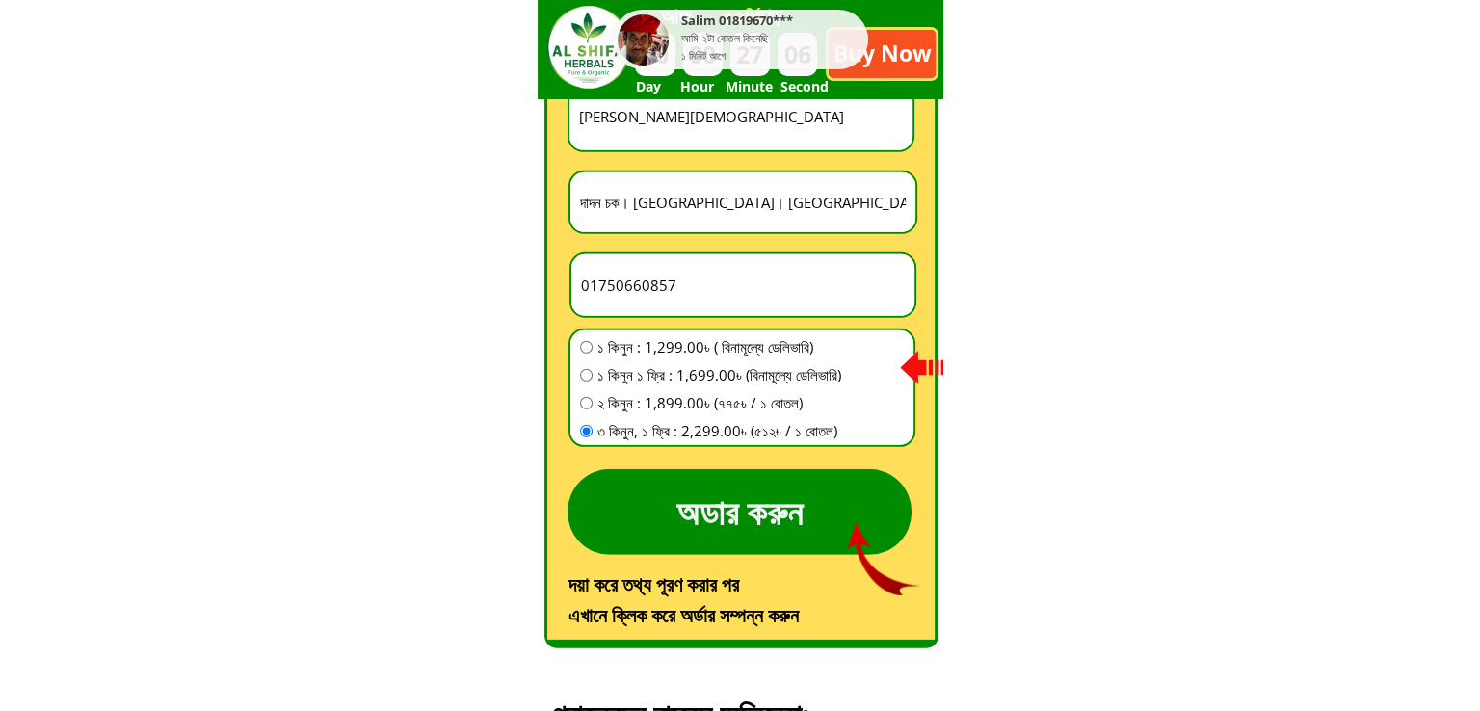
scroll to position [0, 0]
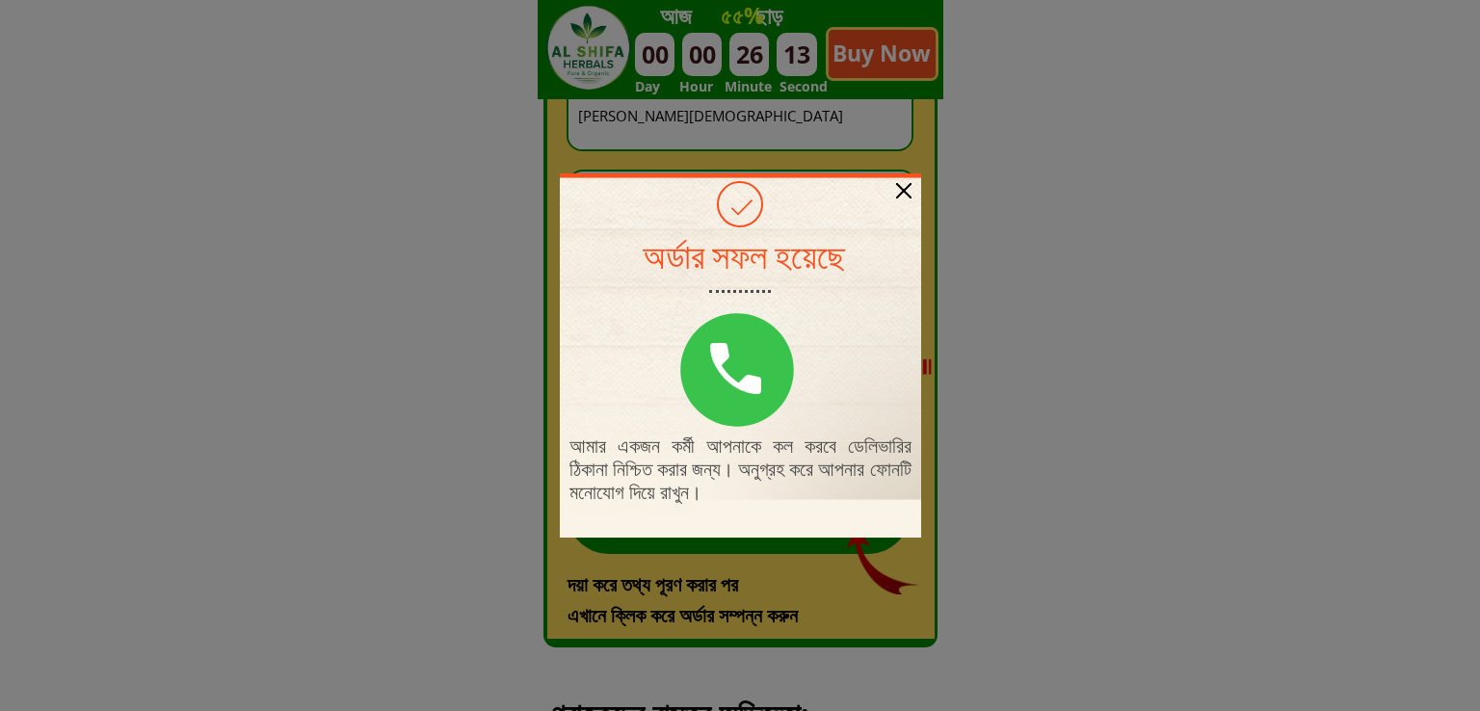
click at [905, 174] on div "আমার একজন কর্মী আপনাকে কল করবে ডেলিভারির ঠিকানা নিশ্চিত করার জন্য। অনুগ্রহ করে …" at bounding box center [740, 355] width 361 height 364
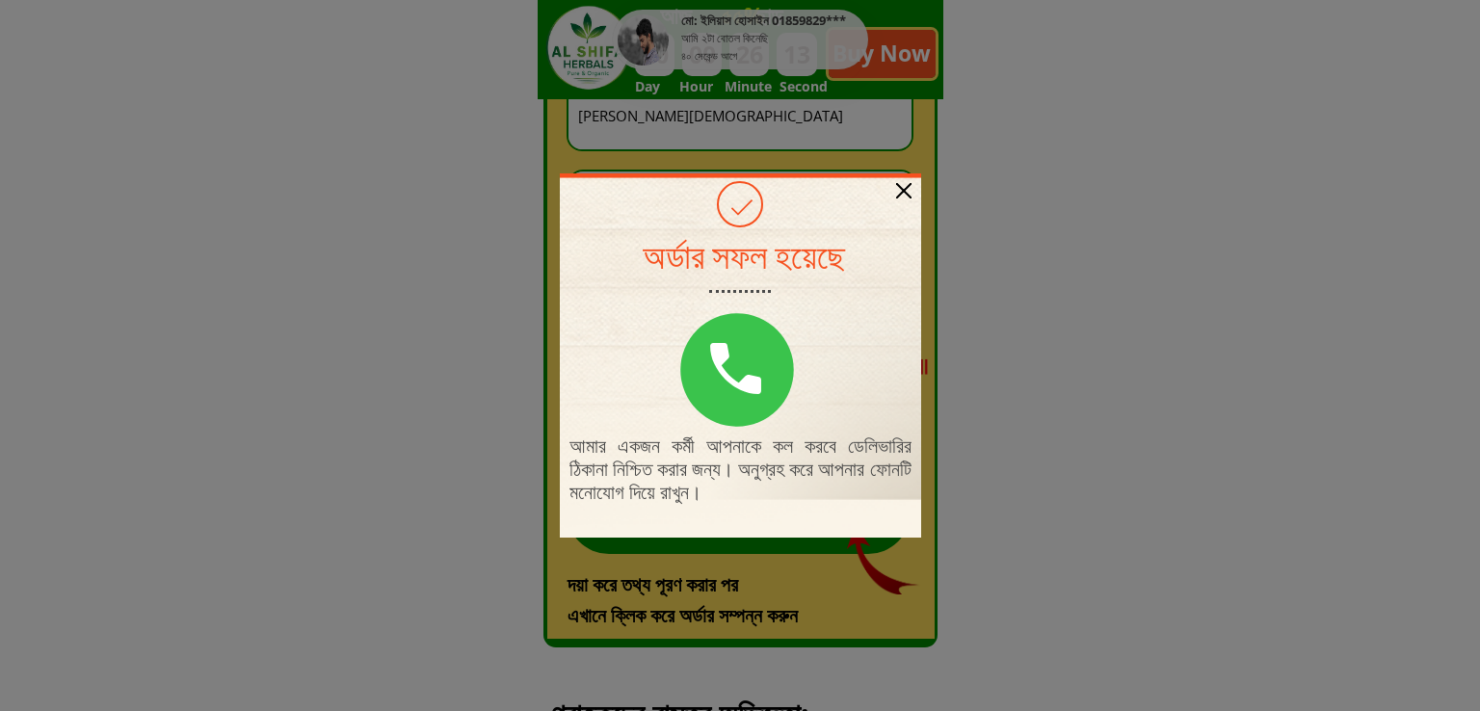
click at [905, 178] on div "আমার একজন কর্মী আপনাকে কল করবে ডেলিভারির ঠিকানা নিশ্চিত করার জন্য। অনুগ্রহ করে …" at bounding box center [740, 355] width 361 height 364
click at [905, 190] on div at bounding box center [903, 190] width 15 height 15
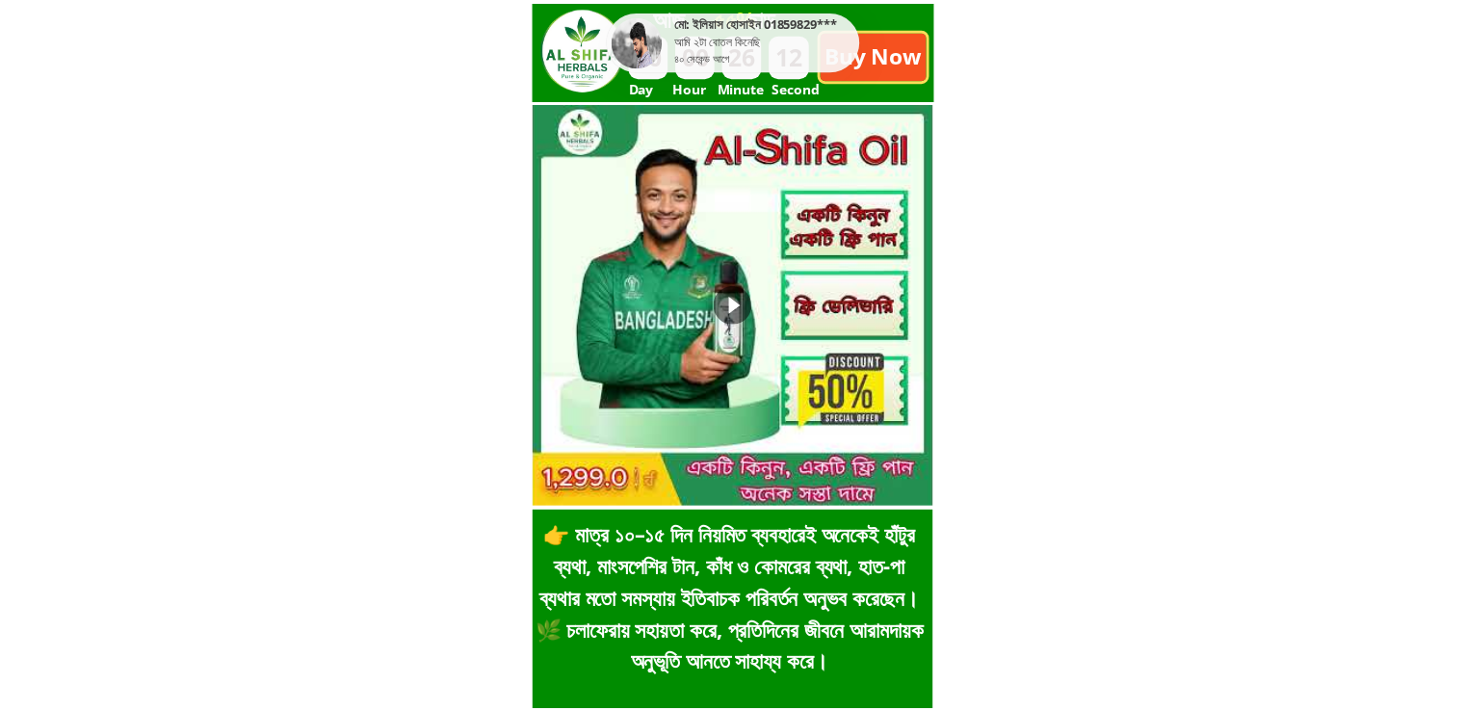
scroll to position [5561, 0]
